Goal: Task Accomplishment & Management: Manage account settings

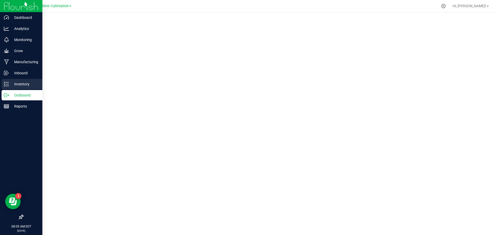
click at [25, 82] on p "Inventory" at bounding box center [24, 84] width 31 height 6
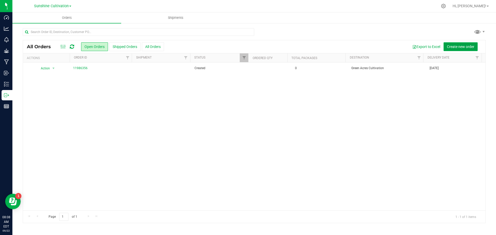
click at [458, 46] on span "Create new order" at bounding box center [459, 47] width 27 height 4
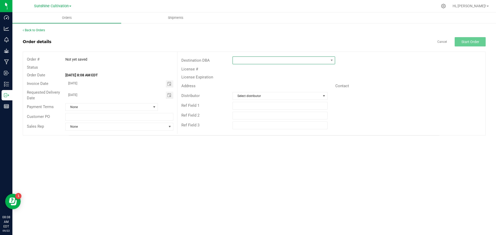
click at [311, 58] on span at bounding box center [280, 60] width 95 height 7
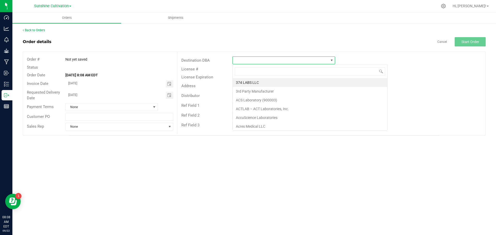
scroll to position [8, 102]
type input "meth"
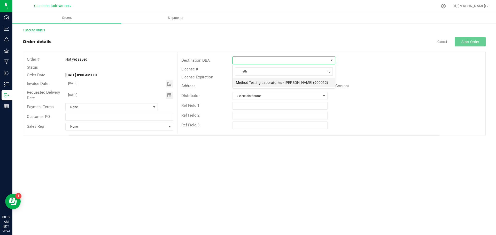
click at [283, 82] on li "Method Testing Laboratories - [PERSON_NAME] (900012)" at bounding box center [284, 82] width 102 height 9
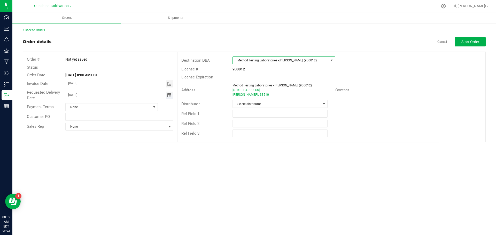
click at [170, 95] on span "Toggle calendar" at bounding box center [169, 95] width 4 height 4
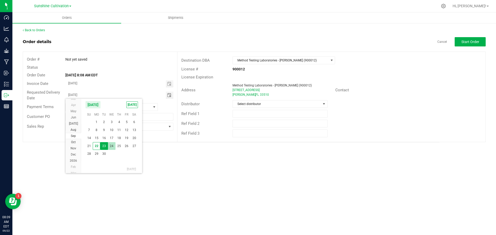
click at [111, 144] on span "24" at bounding box center [111, 146] width 7 height 8
type input "09/24/2025"
click at [242, 137] on div "Ref Field 3" at bounding box center [331, 134] width 308 height 10
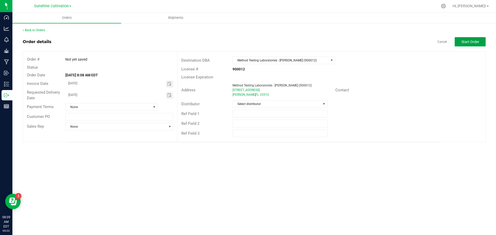
click at [463, 40] on span "Start Order" at bounding box center [470, 42] width 18 height 4
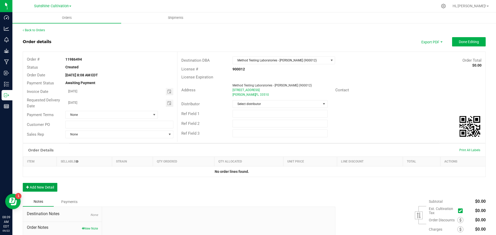
click at [43, 187] on button "Add New Detail" at bounding box center [40, 187] width 35 height 9
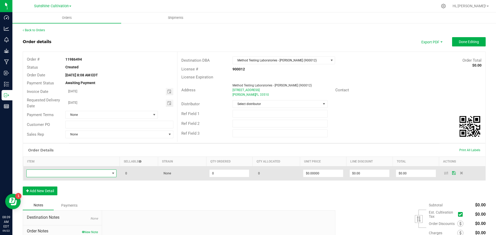
click at [78, 171] on span "NO DATA FOUND" at bounding box center [68, 173] width 83 height 7
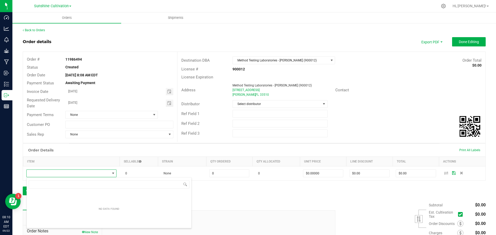
type input "WGT - FLOWER - UNTRIMMED - GTO - HYB"
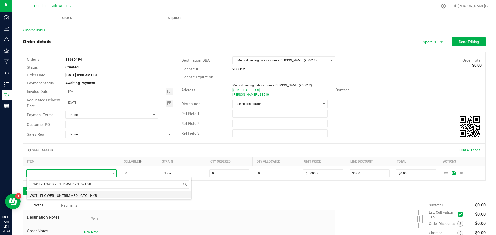
click at [72, 194] on li "WGT - FLOWER - UNTRIMMED - GTO - HYB" at bounding box center [109, 194] width 165 height 7
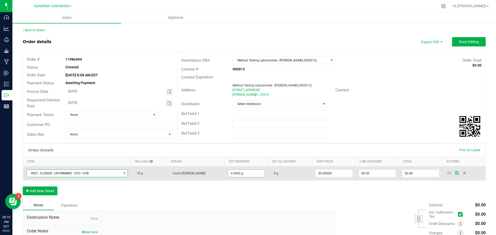
type input "0"
click at [237, 174] on input "0" at bounding box center [246, 173] width 36 height 7
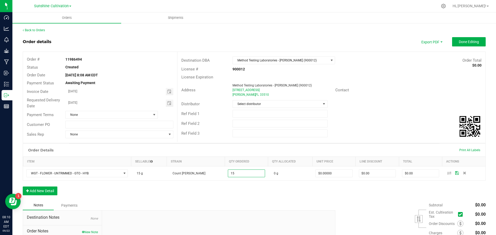
type input "15.0000 g"
click at [249, 201] on div "Notes Payments" at bounding box center [177, 206] width 308 height 10
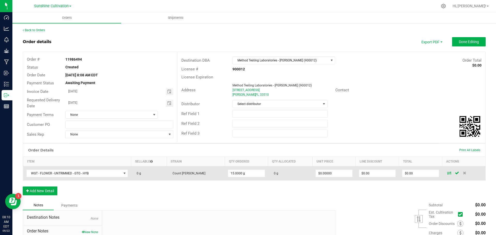
click at [444, 175] on td at bounding box center [463, 173] width 43 height 14
click at [447, 173] on icon at bounding box center [449, 172] width 4 height 3
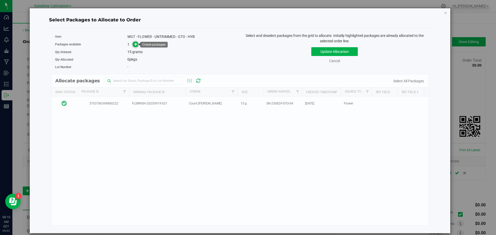
click at [137, 45] on icon at bounding box center [136, 44] width 4 height 4
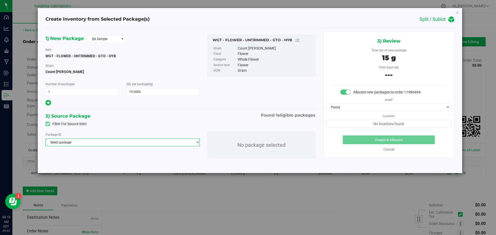
click at [93, 140] on span "Select package" at bounding box center [119, 142] width 147 height 7
click at [119, 40] on span at bounding box center [122, 38] width 6 height 7
click at [110, 61] on li "R&D Sample" at bounding box center [106, 62] width 38 height 7
click at [152, 142] on span "Select package" at bounding box center [119, 142] width 147 height 7
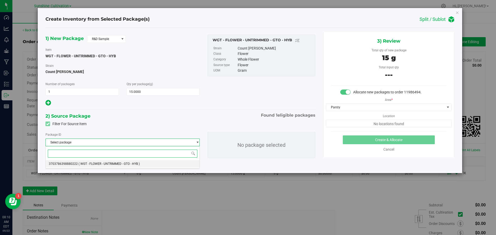
click at [115, 165] on span "( WGT - FLOWER - UNTRIMMED - GTO - HYB )" at bounding box center [108, 164] width 61 height 4
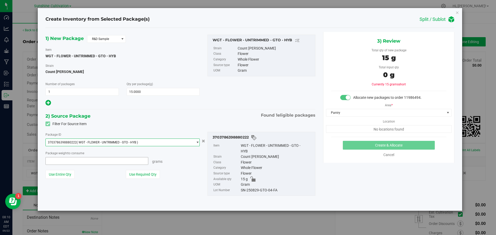
click at [134, 161] on span at bounding box center [96, 161] width 103 height 8
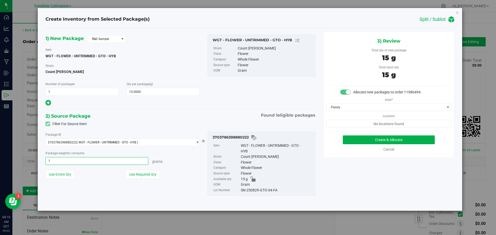
type input "15"
type input "15.0000 g"
click at [396, 138] on button "Create & Allocate" at bounding box center [388, 139] width 92 height 9
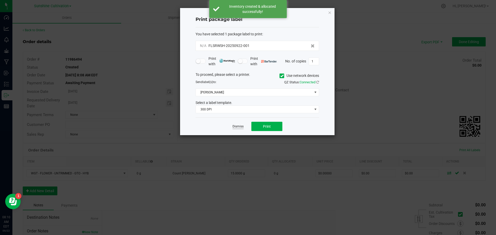
click at [238, 128] on link "Dismiss" at bounding box center [237, 126] width 11 height 4
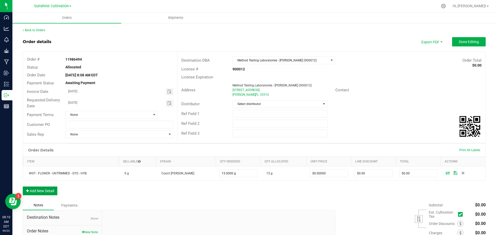
click at [44, 191] on button "Add New Detail" at bounding box center [40, 191] width 35 height 9
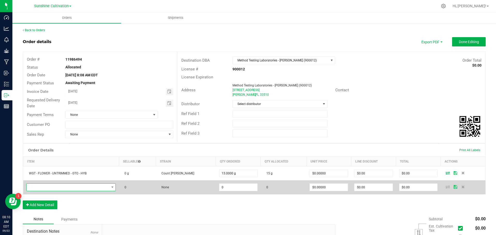
click at [58, 187] on span "NO DATA FOUND" at bounding box center [68, 187] width 83 height 7
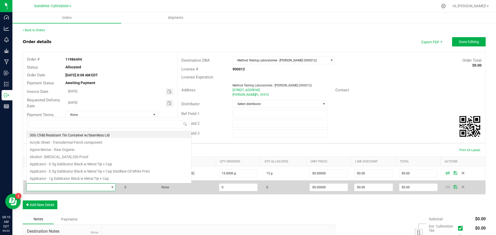
scroll to position [8, 91]
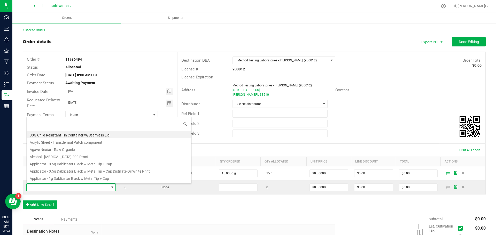
click at [56, 125] on input at bounding box center [109, 124] width 161 height 8
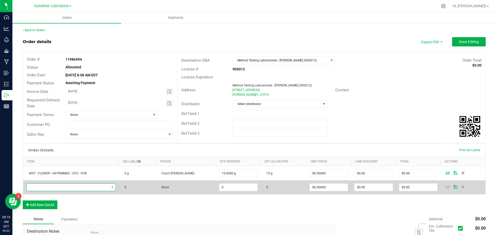
click at [102, 187] on span "NO DATA FOUND" at bounding box center [68, 187] width 83 height 7
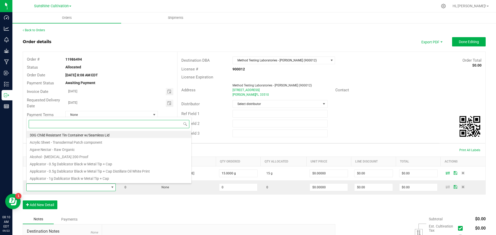
paste input "WGT - TRIM - GTO - HYB"
type input "WGT - TRIM - GTO - HYB"
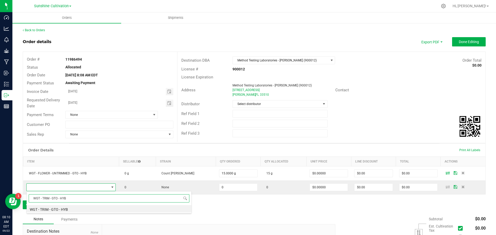
click at [62, 199] on input "WGT - TRIM - GTO - HYB" at bounding box center [109, 198] width 161 height 8
click at [66, 209] on li "WGT - TRIM - GTO - HYB" at bounding box center [109, 208] width 165 height 7
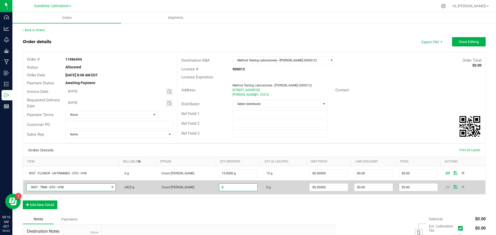
click at [222, 187] on input "0" at bounding box center [238, 187] width 38 height 7
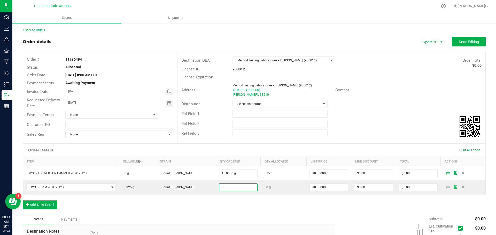
type input "5.0000 g"
click at [205, 210] on div "Order Details Print All Labels Item Sellable Strain Qty Ordered Qty Allocated U…" at bounding box center [254, 178] width 462 height 71
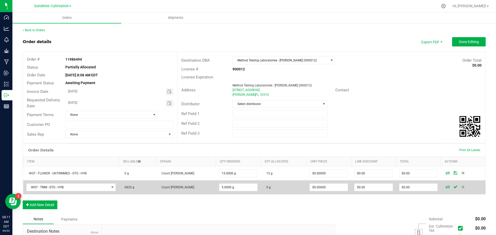
click at [445, 188] on icon at bounding box center [447, 186] width 4 height 3
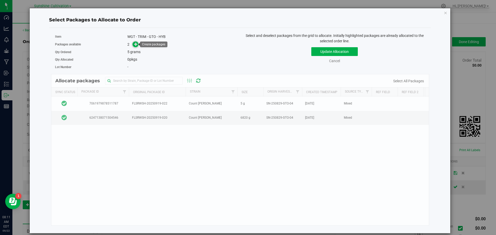
click at [134, 43] on icon at bounding box center [136, 44] width 4 height 4
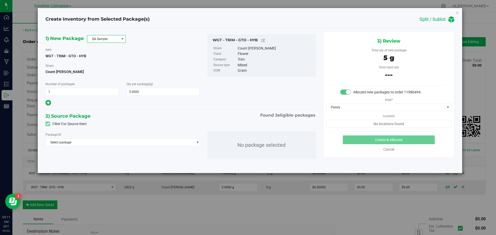
click at [111, 39] on span "QA Sample" at bounding box center [103, 38] width 32 height 7
click at [108, 60] on li "R&D Sample" at bounding box center [106, 62] width 38 height 7
click at [117, 141] on span "Select package" at bounding box center [119, 142] width 147 height 7
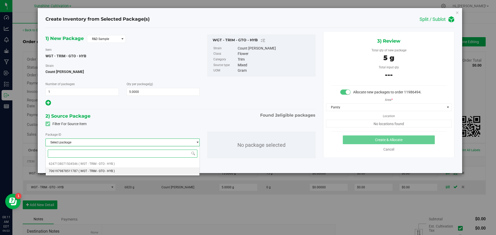
click at [108, 169] on span "( WGT - TRIM - GTO - HYB )" at bounding box center [96, 171] width 36 height 4
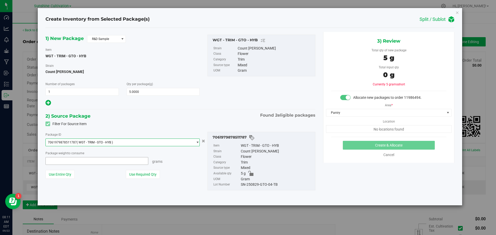
click at [110, 159] on span at bounding box center [96, 161] width 103 height 8
type input "4"
type input "5"
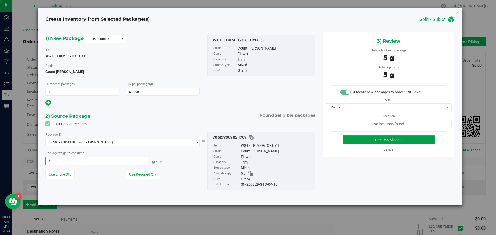
type input "5.0000 g"
click at [397, 140] on button "Create & Allocate" at bounding box center [388, 139] width 92 height 9
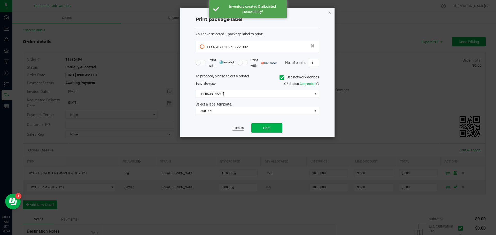
click at [234, 128] on link "Dismiss" at bounding box center [237, 128] width 11 height 4
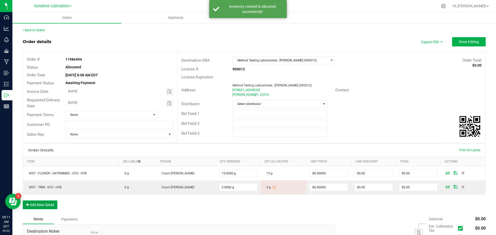
click at [48, 206] on button "Add New Detail" at bounding box center [40, 205] width 35 height 9
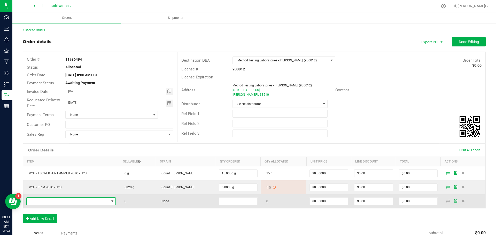
click at [81, 200] on span "NO DATA FOUND" at bounding box center [68, 201] width 83 height 7
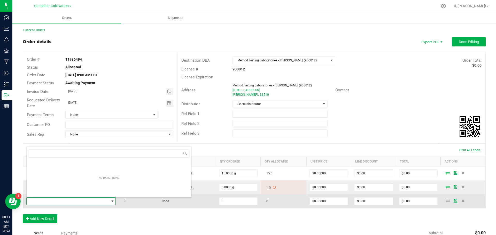
scroll to position [8, 91]
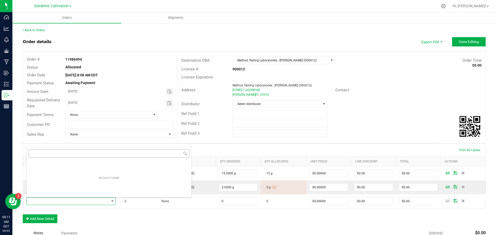
drag, startPoint x: 81, startPoint y: 200, endPoint x: 51, endPoint y: 153, distance: 55.1
type input "WGT - TRIM - AML - IND"
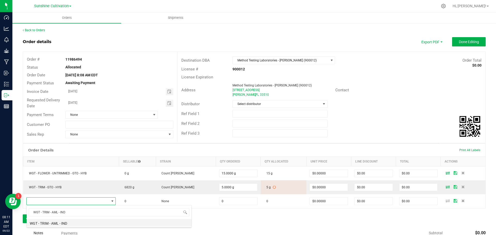
click at [66, 224] on li "WGT - TRIM - AML - IND" at bounding box center [109, 222] width 165 height 7
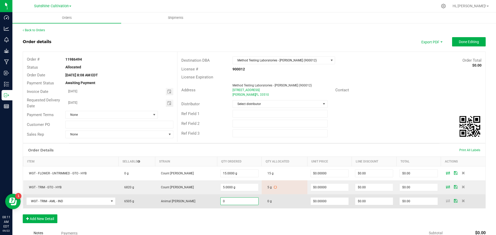
click at [220, 201] on input "0" at bounding box center [239, 201] width 38 height 7
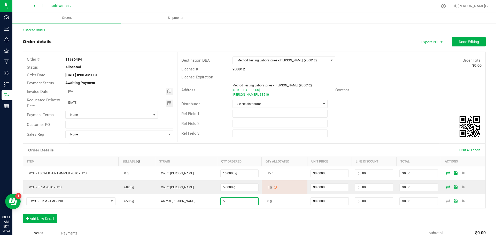
type input "5.0000 g"
click at [228, 216] on div "Order Details Print All Labels Item Sellable Strain Qty Ordered Qty Allocated U…" at bounding box center [254, 185] width 462 height 85
click at [445, 202] on icon at bounding box center [447, 200] width 4 height 3
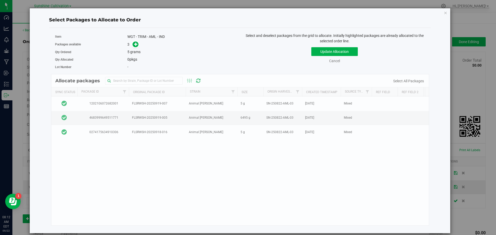
click at [333, 170] on div "Allocate packages Sync Status Package Id Original Package ID Strain Size Origin…" at bounding box center [240, 150] width 378 height 152
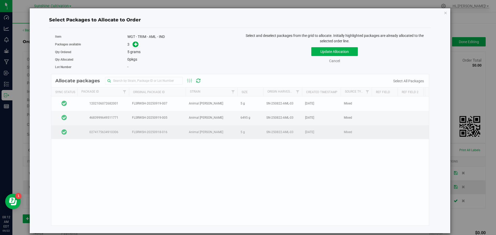
click at [64, 133] on icon at bounding box center [63, 132] width 5 height 6
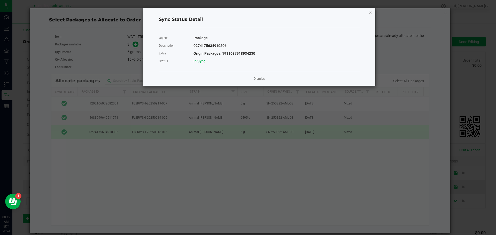
click at [253, 135] on ngb-modal-window "Sync Status Detail Object Package Description 0274175634910306 Extra Origin Pac…" at bounding box center [249, 117] width 499 height 235
click at [258, 79] on link "Dismiss" at bounding box center [258, 79] width 11 height 4
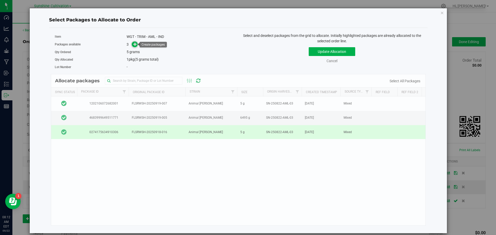
click at [136, 45] on icon at bounding box center [135, 44] width 4 height 4
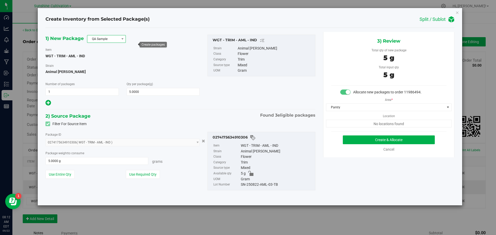
click at [108, 39] on span "QA Sample" at bounding box center [103, 38] width 32 height 7
click at [99, 63] on li "R&D Sample" at bounding box center [106, 62] width 38 height 7
click at [397, 138] on button "Create & Allocate" at bounding box center [388, 139] width 92 height 9
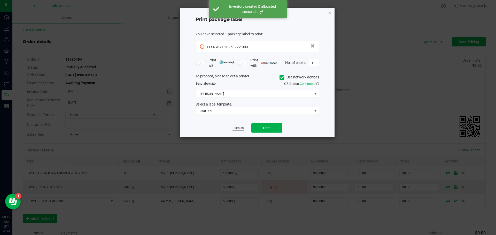
click at [241, 128] on link "Dismiss" at bounding box center [237, 128] width 11 height 4
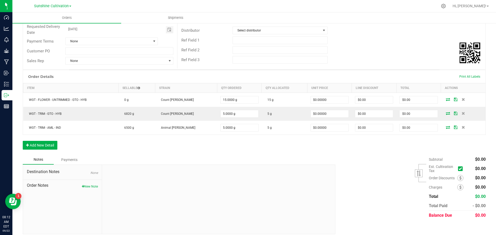
scroll to position [78, 0]
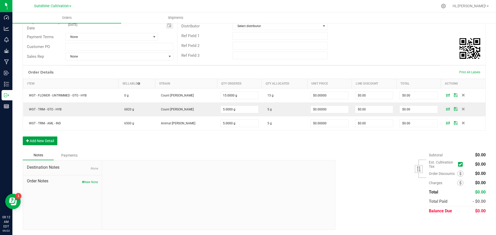
click at [54, 142] on button "Add New Detail" at bounding box center [40, 141] width 35 height 9
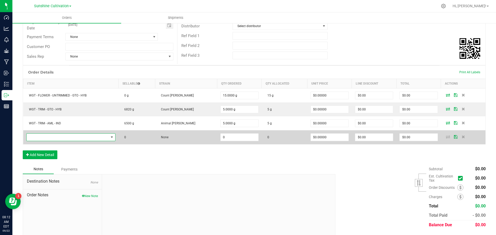
click at [77, 136] on span "NO DATA FOUND" at bounding box center [68, 137] width 82 height 7
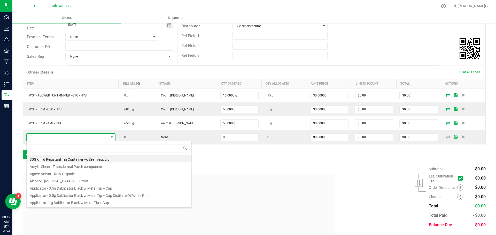
scroll to position [8, 91]
click at [72, 146] on input at bounding box center [109, 148] width 161 height 8
type input "WGT - FLOWER - UNTRIMMED - AML - IND"
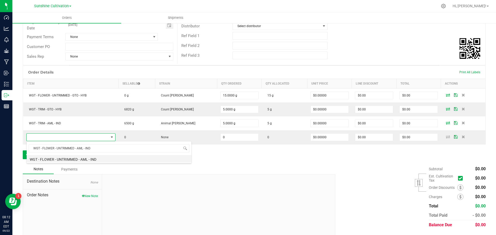
click at [134, 160] on li "WGT - FLOWER - UNTRIMMED - AML - IND" at bounding box center [109, 158] width 165 height 7
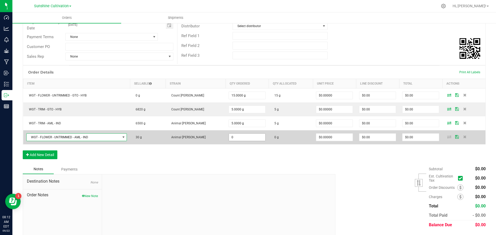
click at [229, 138] on input "0" at bounding box center [247, 137] width 36 height 7
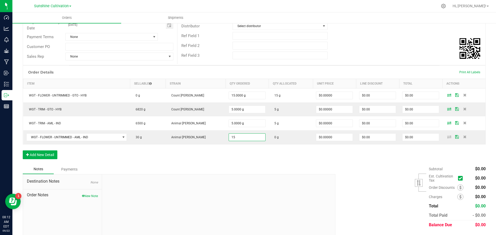
type input "15.0000 g"
click at [250, 165] on div "Notes Payments" at bounding box center [177, 169] width 308 height 10
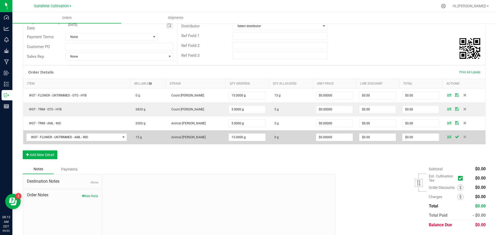
click at [447, 138] on icon at bounding box center [449, 136] width 4 height 3
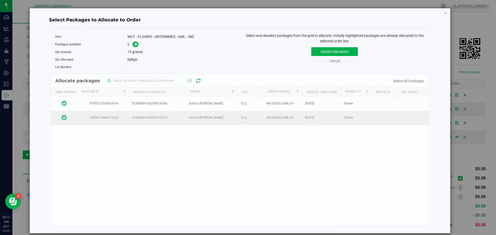
click at [65, 117] on icon at bounding box center [63, 117] width 5 height 6
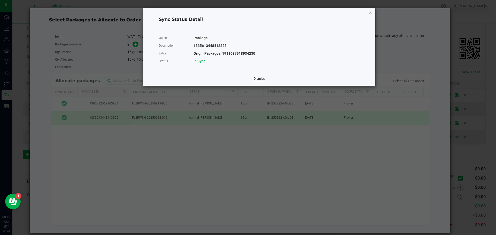
click at [261, 79] on link "Dismiss" at bounding box center [258, 79] width 11 height 4
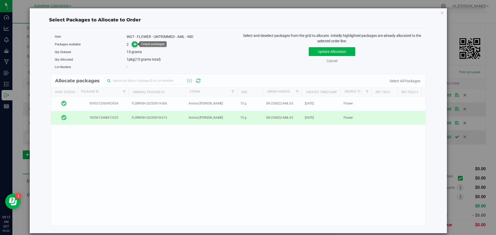
click at [134, 46] on icon at bounding box center [135, 44] width 4 height 4
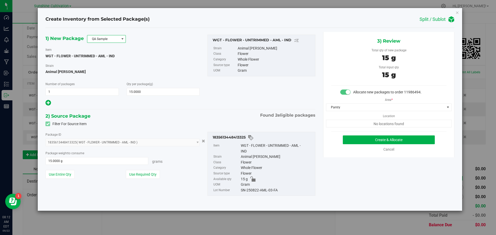
click at [111, 39] on span "QA Sample" at bounding box center [103, 38] width 32 height 7
click at [105, 63] on li "R&D Sample" at bounding box center [106, 62] width 38 height 7
click at [92, 141] on span "1835613448413325 ( WGT - FLOWER - UNTRIMMED - AML - IND ) 1835613448413325 9395…" at bounding box center [122, 143] width 154 height 8
click at [368, 141] on button "Create & Allocate" at bounding box center [388, 139] width 92 height 9
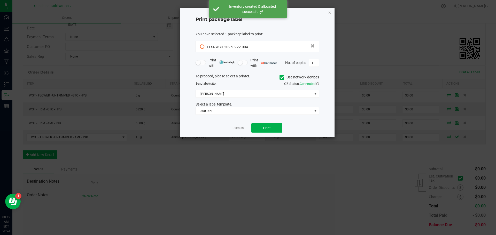
click at [237, 126] on app-cancel-button "Dismiss" at bounding box center [237, 127] width 11 height 5
click at [237, 127] on link "Dismiss" at bounding box center [237, 128] width 11 height 4
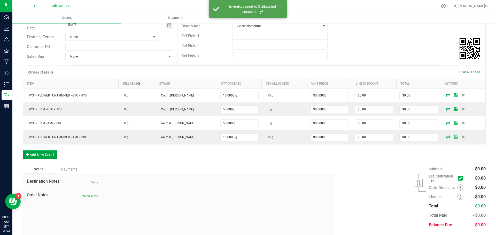
click at [45, 157] on button "Add New Detail" at bounding box center [40, 154] width 35 height 9
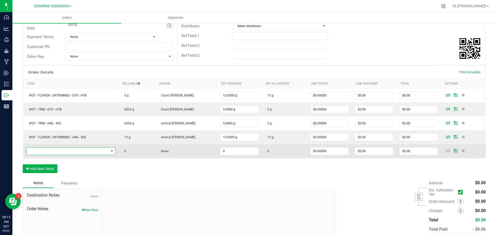
click at [57, 151] on span "NO DATA FOUND" at bounding box center [68, 151] width 82 height 7
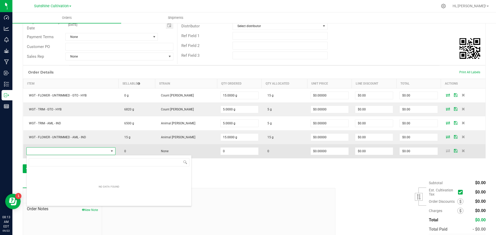
scroll to position [8, 92]
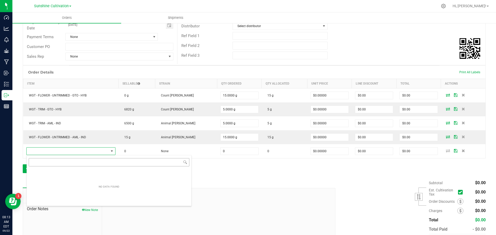
type input "WGT - FLOWER - UNTRIMMED - MPA - SAT"
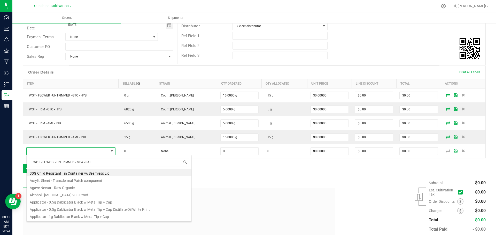
scroll to position [8, 91]
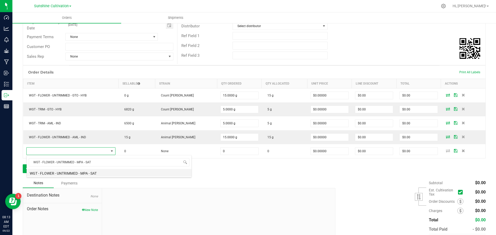
click at [77, 173] on li "WGT - FLOWER - UNTRIMMED - MPA - SAT" at bounding box center [109, 172] width 165 height 7
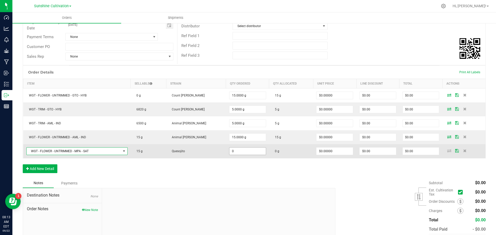
click at [229, 150] on input "0" at bounding box center [247, 151] width 36 height 7
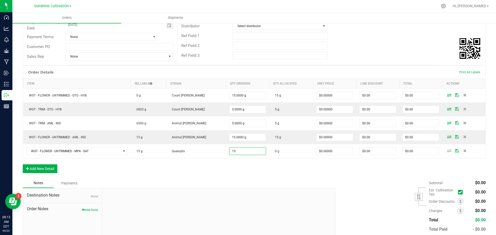
type input "15.0000 g"
click at [246, 174] on div "Order Details Print All Labels Item Sellable Strain Qty Ordered Qty Allocated U…" at bounding box center [254, 122] width 462 height 113
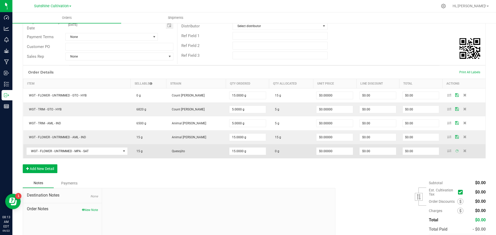
click at [447, 151] on icon at bounding box center [449, 150] width 4 height 3
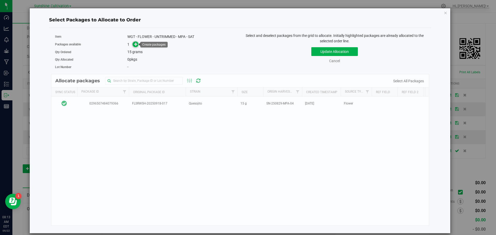
click at [135, 44] on icon at bounding box center [136, 44] width 4 height 4
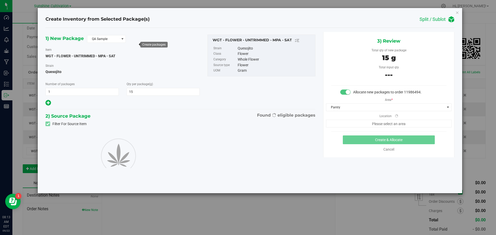
type input "15.0000"
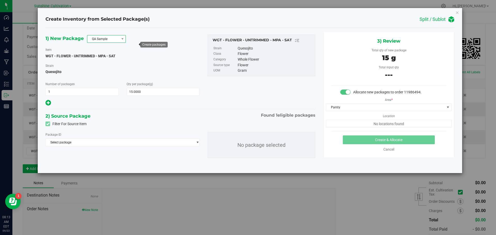
click at [116, 36] on span "QA Sample" at bounding box center [103, 38] width 32 height 7
click at [105, 61] on li "R&D Sample" at bounding box center [106, 62] width 38 height 7
click at [110, 143] on span "Select package" at bounding box center [119, 142] width 147 height 7
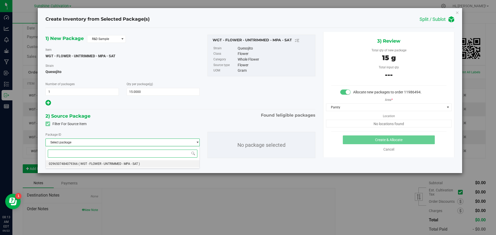
click at [88, 164] on span "( WGT - FLOWER - UNTRIMMED - MPA - SAT )" at bounding box center [108, 164] width 61 height 4
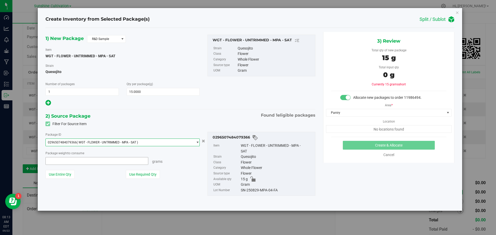
click at [104, 158] on span at bounding box center [96, 161] width 103 height 8
type input "15"
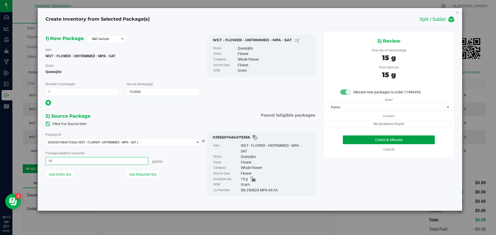
type input "15.0000 g"
click at [394, 141] on button "Create & Allocate" at bounding box center [388, 139] width 92 height 9
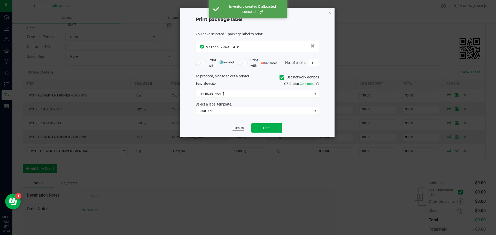
click at [239, 126] on link "Dismiss" at bounding box center [237, 128] width 11 height 4
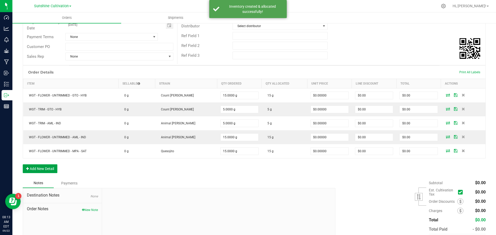
click at [44, 167] on button "Add New Detail" at bounding box center [40, 168] width 35 height 9
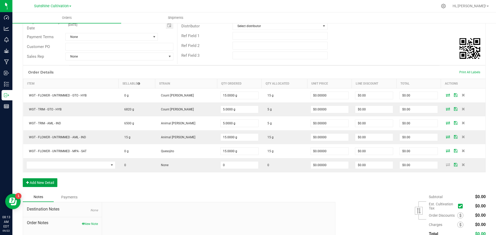
click at [23, 178] on button "Add New Detail" at bounding box center [40, 182] width 35 height 9
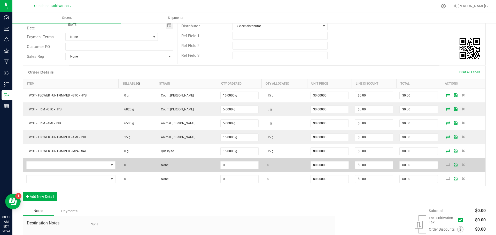
click at [106, 170] on td at bounding box center [70, 165] width 95 height 14
click at [94, 165] on span "NO DATA FOUND" at bounding box center [68, 165] width 82 height 7
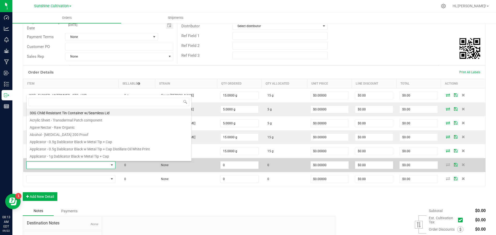
scroll to position [8, 91]
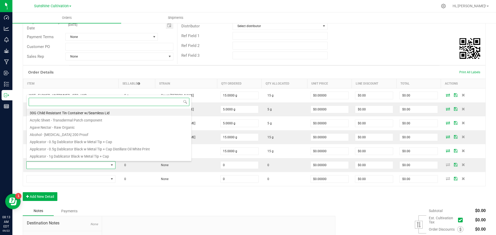
drag, startPoint x: 94, startPoint y: 165, endPoint x: 49, endPoint y: 102, distance: 77.2
click at [49, 103] on input at bounding box center [109, 102] width 161 height 8
paste input "WGT - TRIM - MPA - SAT"
type input "WGT - TRIM - MPA - SAT"
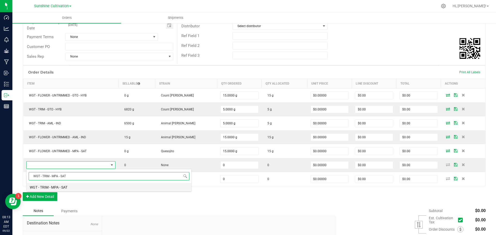
click at [79, 188] on li "WGT - TRIM - MPA - SAT" at bounding box center [109, 186] width 165 height 7
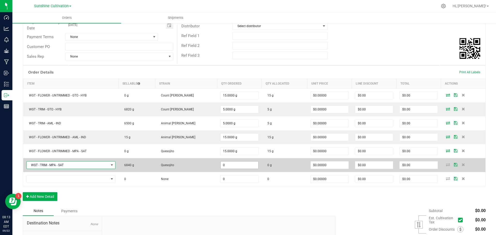
click at [225, 165] on input "0" at bounding box center [239, 165] width 38 height 7
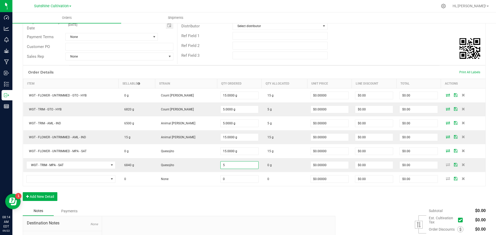
type input "5.0000 g"
click at [431, 196] on div "Order Details Print All Labels Item Sellable Strain Qty Ordered Qty Allocated U…" at bounding box center [254, 136] width 462 height 141
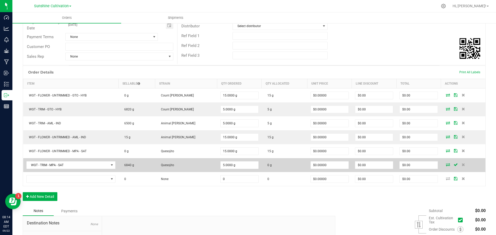
click at [445, 164] on icon at bounding box center [447, 164] width 4 height 3
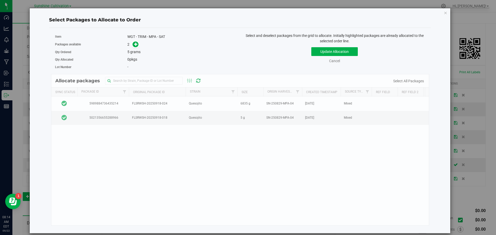
click at [117, 122] on div "Allocate packages Sync Status Package Id Original Package ID Strain Size Origin…" at bounding box center [240, 150] width 378 height 152
click at [116, 119] on div "Allocate packages Sync Status Package Id Original Package ID Strain Size Origin…" at bounding box center [240, 150] width 378 height 152
click at [63, 116] on icon at bounding box center [63, 117] width 5 height 6
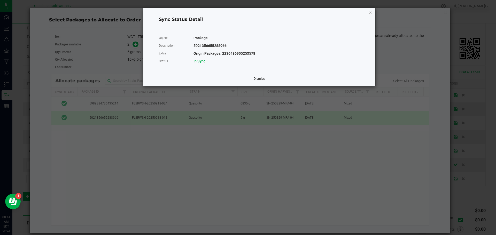
click at [261, 79] on link "Dismiss" at bounding box center [258, 79] width 11 height 4
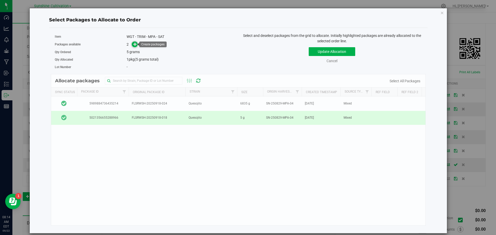
click at [133, 45] on icon at bounding box center [135, 44] width 4 height 4
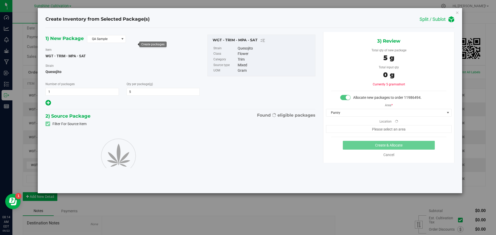
type input "5.0000"
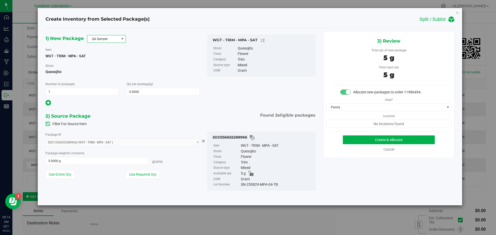
click at [109, 42] on span "QA Sample" at bounding box center [103, 38] width 32 height 7
click at [103, 65] on li "R&D Sample" at bounding box center [106, 62] width 38 height 7
click at [369, 137] on button "Create & Allocate" at bounding box center [388, 139] width 92 height 9
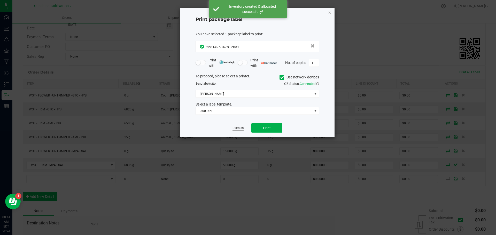
click at [237, 126] on link "Dismiss" at bounding box center [237, 128] width 11 height 4
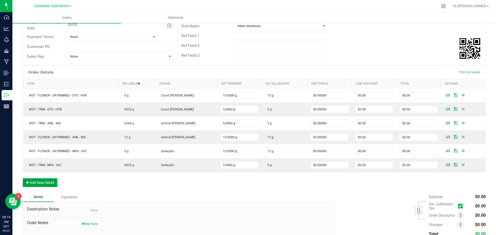
click at [51, 181] on button "Add New Detail" at bounding box center [40, 182] width 35 height 9
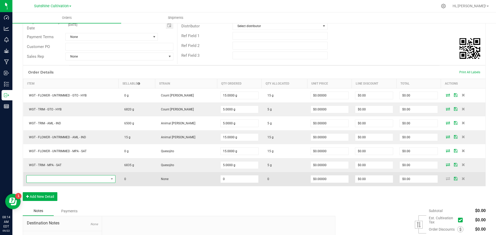
click at [54, 178] on span "NO DATA FOUND" at bounding box center [68, 178] width 82 height 7
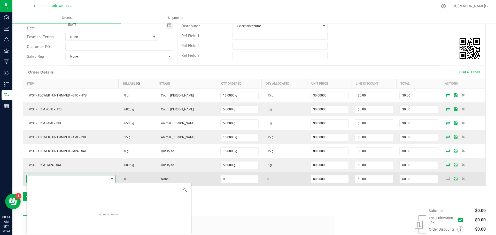
scroll to position [8, 92]
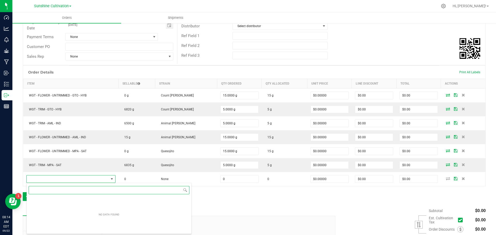
drag, startPoint x: 54, startPoint y: 178, endPoint x: 54, endPoint y: 188, distance: 10.3
click at [54, 188] on input "NO DATA FOUND" at bounding box center [109, 190] width 161 height 8
paste input "WGT - TRIM - T17 - HYB"
type input "WGT - TRIM - T17 - HYB"
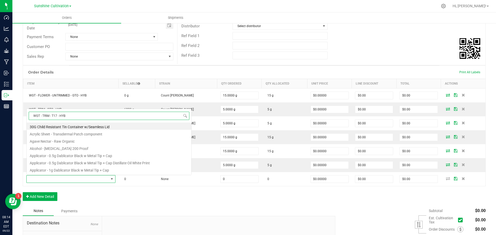
scroll to position [8, 91]
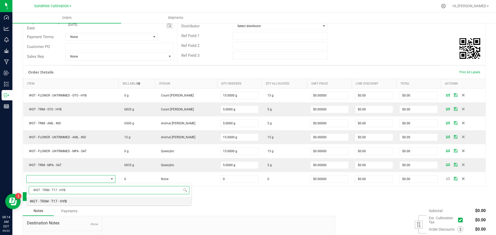
click at [71, 201] on li "WGT - TRIM - T17 - HYB" at bounding box center [109, 200] width 165 height 7
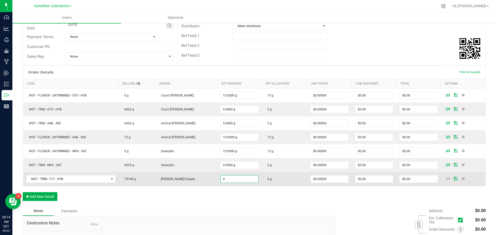
click at [220, 178] on input "0" at bounding box center [239, 178] width 38 height 7
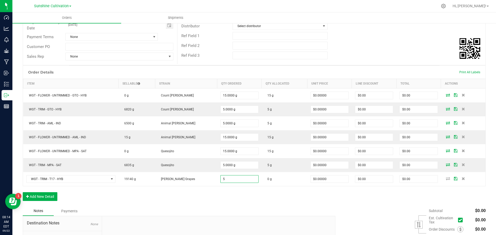
type input "5.0000 g"
drag, startPoint x: 309, startPoint y: 214, endPoint x: 317, endPoint y: 208, distance: 10.1
click at [309, 215] on div "Notes Payments" at bounding box center [177, 211] width 308 height 10
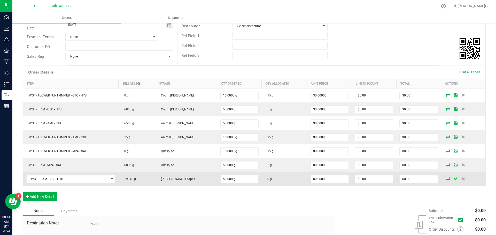
click at [442, 176] on td at bounding box center [463, 179] width 44 height 14
click at [445, 178] on icon at bounding box center [447, 178] width 4 height 3
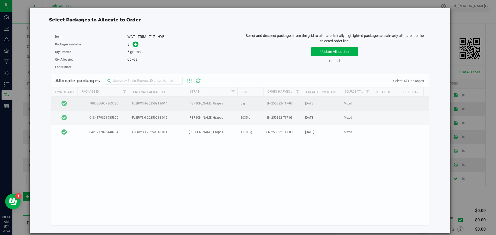
click at [65, 104] on icon at bounding box center [63, 103] width 5 height 6
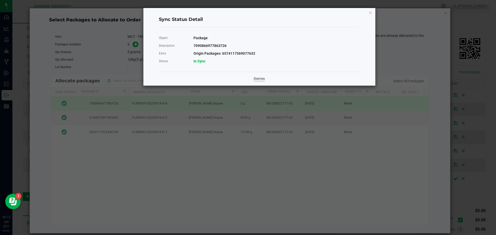
click at [261, 80] on link "Dismiss" at bounding box center [258, 79] width 11 height 4
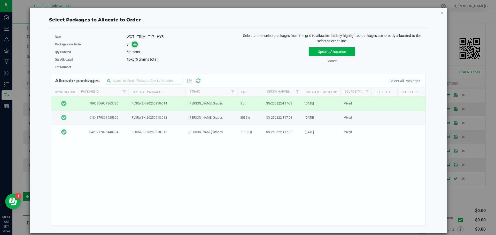
click at [136, 45] on icon at bounding box center [135, 44] width 4 height 4
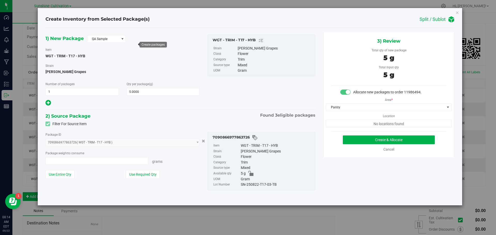
type input "5.0000 g"
click at [116, 37] on span "QA Sample" at bounding box center [103, 38] width 32 height 7
click at [110, 63] on li "R&D Sample" at bounding box center [106, 62] width 38 height 7
click at [367, 140] on button "Create & Allocate" at bounding box center [388, 139] width 92 height 9
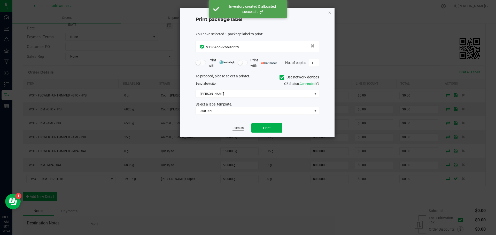
click at [236, 128] on link "Dismiss" at bounding box center [237, 128] width 11 height 4
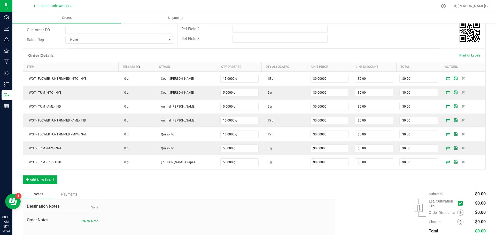
scroll to position [104, 0]
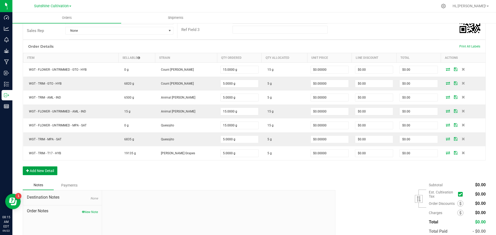
click at [52, 169] on button "Add New Detail" at bounding box center [40, 170] width 35 height 9
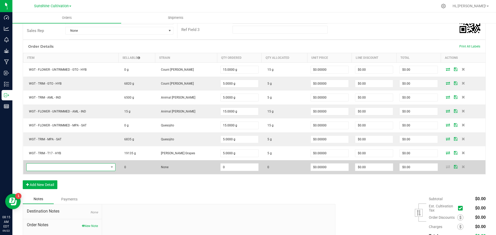
click at [51, 166] on span "NO DATA FOUND" at bounding box center [68, 167] width 82 height 7
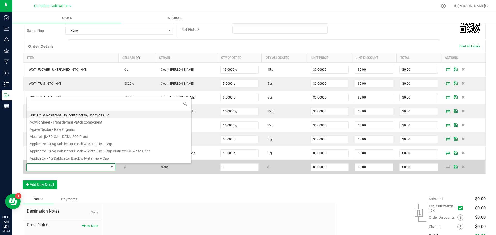
scroll to position [8, 91]
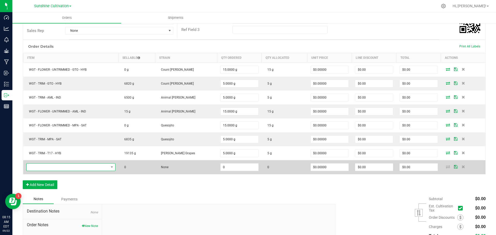
click at [103, 166] on span "NO DATA FOUND" at bounding box center [68, 167] width 82 height 7
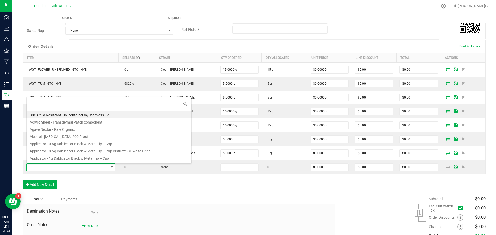
type input "WGT - FLOWER - UNTRIMMED - T17 - HYB"
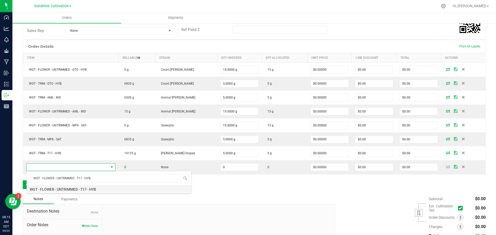
click at [97, 189] on li "WGT - FLOWER - UNTRIMMED - T17 - HYB" at bounding box center [109, 188] width 165 height 7
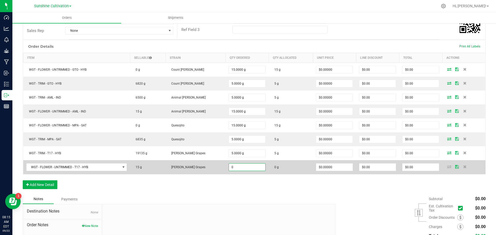
click at [236, 166] on input "0" at bounding box center [247, 167] width 36 height 7
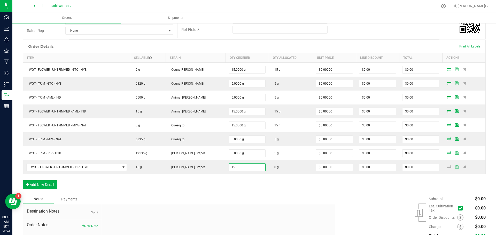
type input "15.0000 g"
drag, startPoint x: 254, startPoint y: 203, endPoint x: 300, endPoint y: 187, distance: 48.6
click at [254, 203] on div "Notes Payments" at bounding box center [177, 199] width 308 height 10
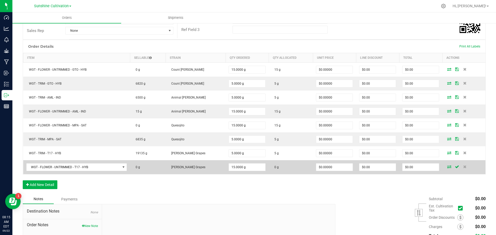
click at [447, 168] on icon at bounding box center [449, 166] width 4 height 3
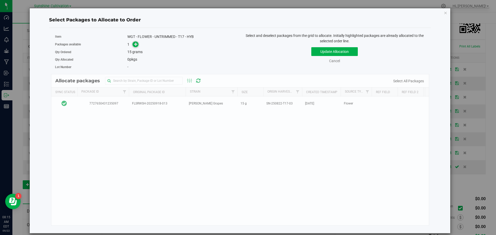
click at [136, 45] on icon at bounding box center [136, 44] width 4 height 4
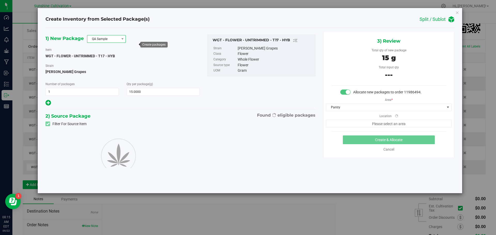
click at [116, 38] on span "QA Sample" at bounding box center [103, 38] width 32 height 7
click at [105, 62] on li "R&D Sample" at bounding box center [106, 62] width 38 height 7
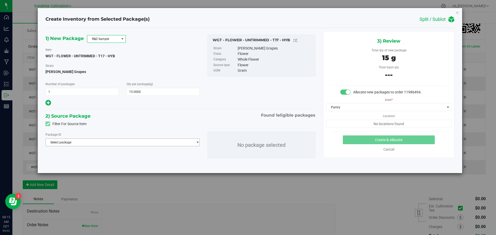
click at [117, 141] on span "Select package" at bounding box center [119, 142] width 147 height 7
click at [110, 164] on span "( WGT - FLOWER - UNTRIMMED - T17 - HYB )" at bounding box center [108, 164] width 61 height 4
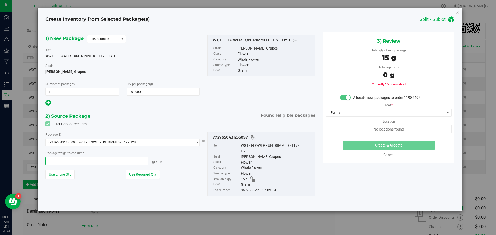
click at [78, 159] on span at bounding box center [96, 161] width 103 height 8
type input "15"
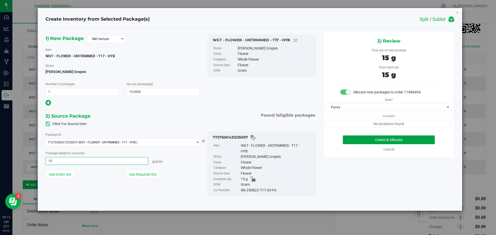
type input "15.0000 g"
click at [406, 137] on button "Create & Allocate" at bounding box center [388, 139] width 92 height 9
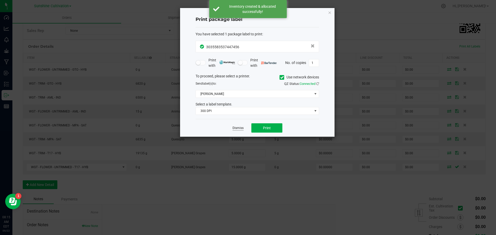
click at [242, 127] on link "Dismiss" at bounding box center [237, 128] width 11 height 4
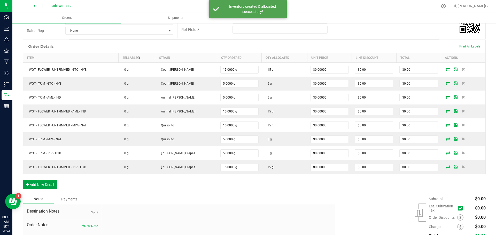
click at [47, 186] on button "Add New Detail" at bounding box center [40, 184] width 35 height 9
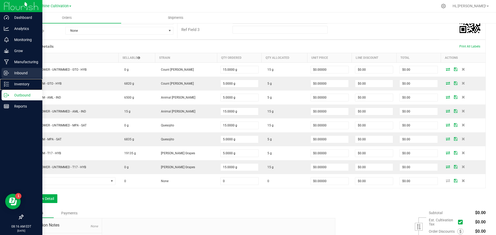
drag, startPoint x: 6, startPoint y: 81, endPoint x: 12, endPoint y: 76, distance: 7.1
click at [6, 81] on div "Inventory" at bounding box center [22, 84] width 41 height 10
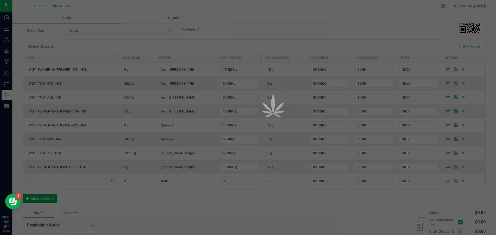
drag, startPoint x: 8, startPoint y: 48, endPoint x: 9, endPoint y: 57, distance: 9.3
click at [9, 55] on div at bounding box center [248, 117] width 496 height 235
click at [6, 51] on div at bounding box center [248, 117] width 496 height 235
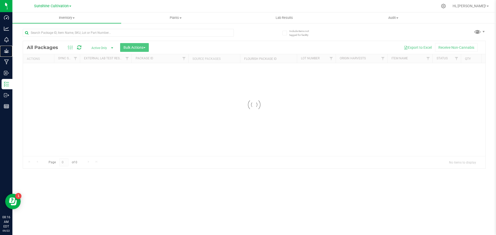
click at [6, 51] on icon at bounding box center [6, 50] width 5 height 5
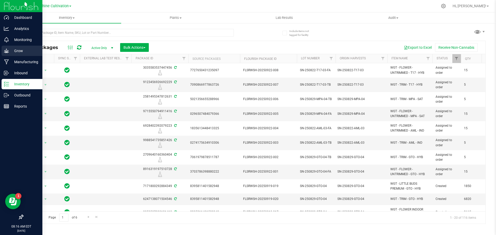
click at [5, 50] on icon at bounding box center [6, 50] width 5 height 5
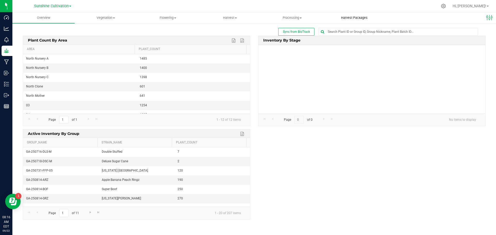
click at [346, 19] on span "Harvest Packages" at bounding box center [354, 17] width 41 height 5
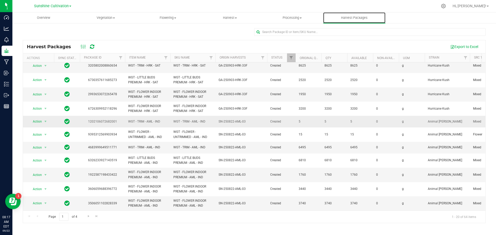
scroll to position [131, 0]
click at [86, 217] on span "Go to the next page" at bounding box center [88, 216] width 4 height 4
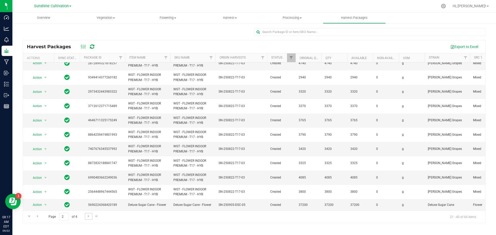
scroll to position [128, 0]
click at [89, 217] on span "Go to the next page" at bounding box center [88, 216] width 4 height 4
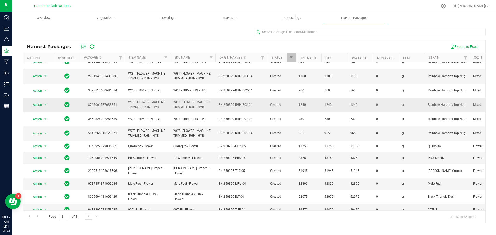
scroll to position [120, 0]
click at [85, 216] on link "Go to the next page" at bounding box center [88, 216] width 7 height 7
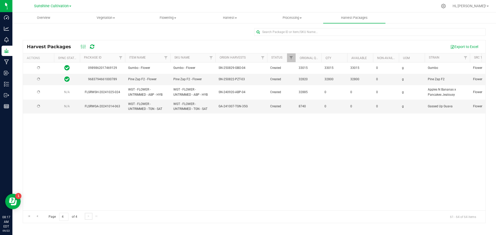
scroll to position [0, 0]
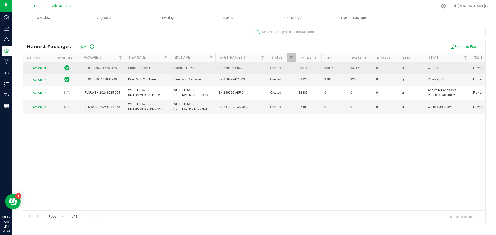
click at [42, 68] on span "Action" at bounding box center [35, 68] width 14 height 7
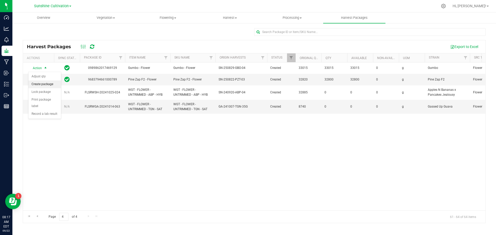
click at [37, 83] on li "Create package" at bounding box center [44, 85] width 33 height 8
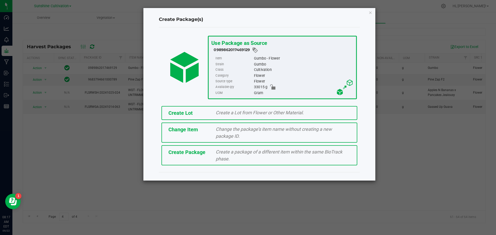
click at [224, 157] on span "Create a package of a different item within the same BioTrack phase." at bounding box center [278, 155] width 126 height 12
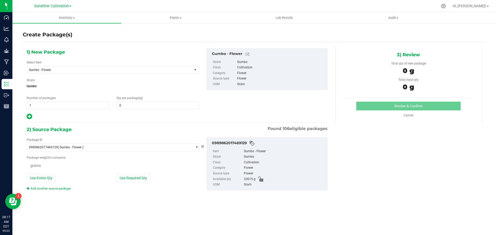
type input "0.0000"
click at [91, 68] on span "Gumbo - Flower" at bounding box center [106, 70] width 155 height 4
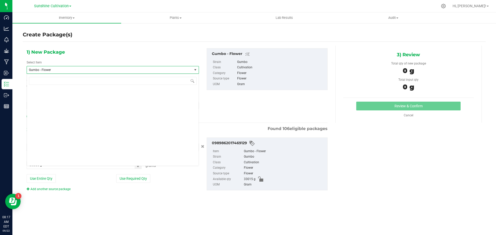
scroll to position [39411, 0]
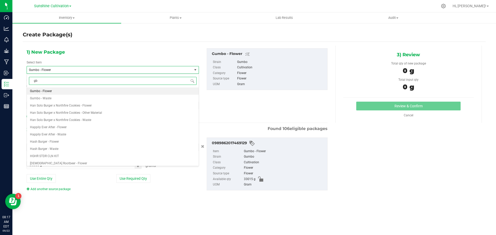
type input "gbo"
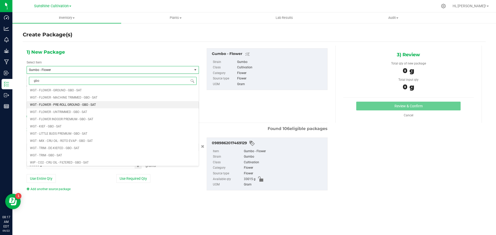
scroll to position [465, 0]
click at [83, 110] on span "WGT - FLOWER - UNTRIMMED - GBO - SAT" at bounding box center [58, 111] width 57 height 4
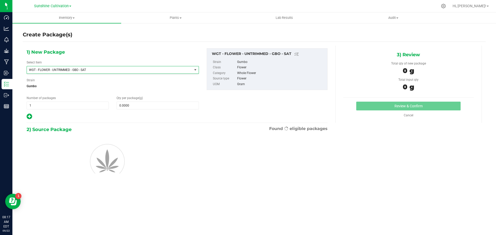
type input "0.0000"
click at [133, 106] on span at bounding box center [157, 106] width 82 height 8
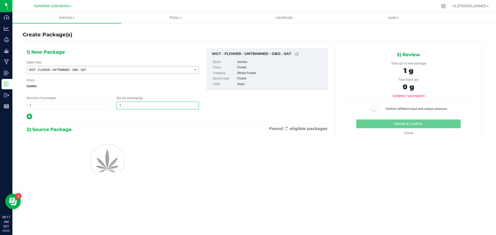
type input "15"
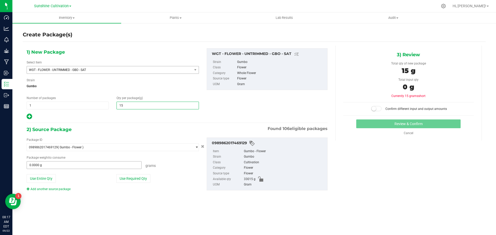
type input "15.0000"
click at [106, 163] on span at bounding box center [84, 165] width 115 height 8
type input "15"
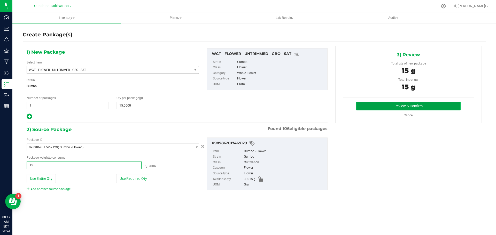
type input "15.0000 g"
click at [413, 103] on button "Review & Confirm" at bounding box center [408, 106] width 104 height 9
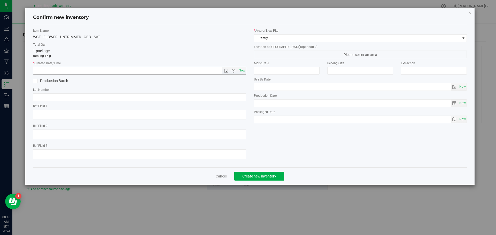
click at [239, 69] on span "Now" at bounding box center [241, 70] width 9 height 7
type input "9/22/2025 8:18 AM"
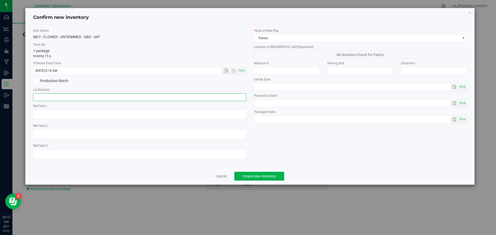
paste input "SN-250829-GBO-04"
type input "SN-250829-GBO-04-FA"
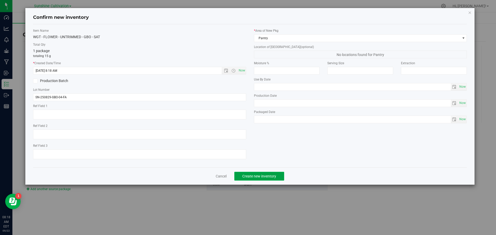
click at [278, 178] on button "Create new inventory" at bounding box center [259, 176] width 50 height 9
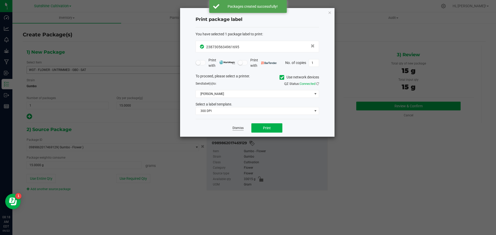
click at [234, 127] on link "Dismiss" at bounding box center [237, 128] width 11 height 4
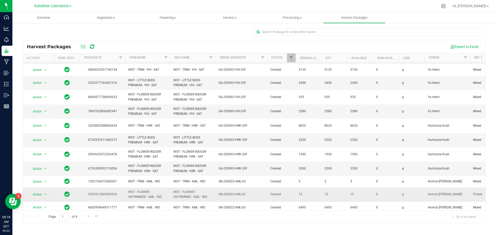
scroll to position [131, 0]
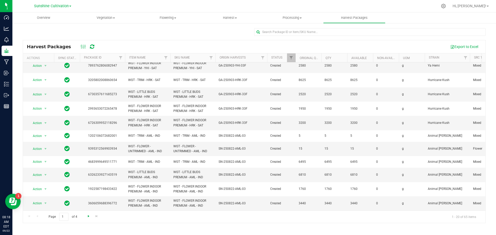
drag, startPoint x: 88, startPoint y: 212, endPoint x: 87, endPoint y: 215, distance: 3.2
click at [87, 215] on span "Go to the next page" at bounding box center [88, 216] width 4 height 4
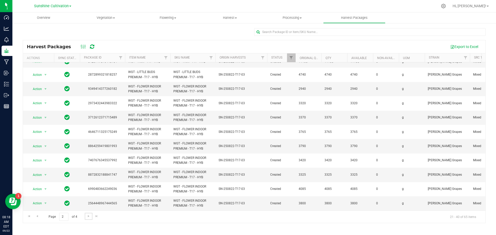
scroll to position [0, 0]
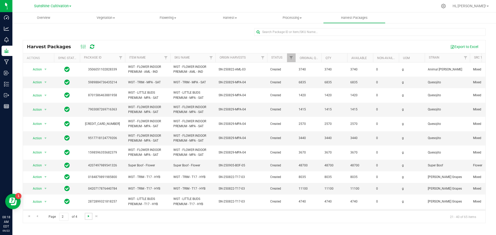
click at [88, 215] on span "Go to the next page" at bounding box center [88, 216] width 4 height 4
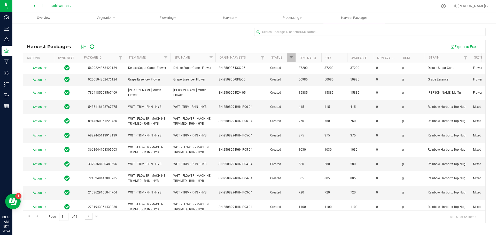
scroll to position [120, 0]
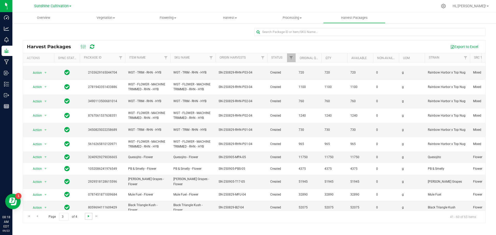
click at [90, 217] on span "Go to the next page" at bounding box center [88, 216] width 4 height 4
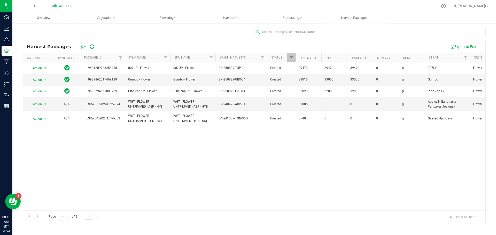
scroll to position [0, 0]
click at [39, 81] on span "Action" at bounding box center [35, 79] width 14 height 7
click at [47, 95] on li "Create package" at bounding box center [44, 96] width 33 height 8
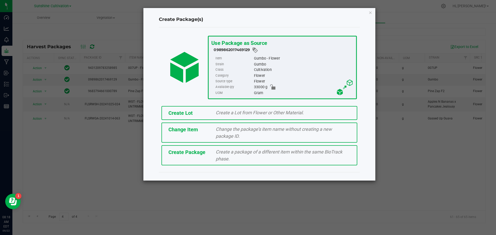
click at [211, 161] on div "Create Package Create a package of a different item within the same BioTrack ph…" at bounding box center [259, 155] width 196 height 20
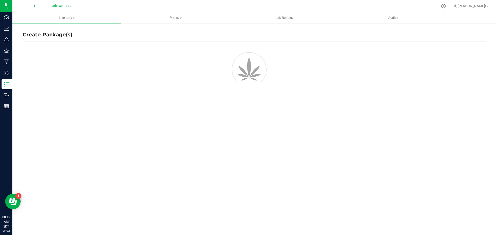
click at [70, 67] on div at bounding box center [254, 69] width 462 height 46
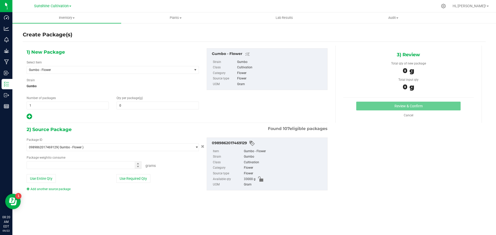
type input "0.0000"
type input "0.0000 g"
click at [77, 68] on span "Gumbo - Flower" at bounding box center [106, 70] width 155 height 4
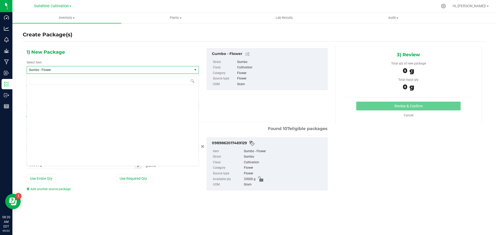
scroll to position [39411, 0]
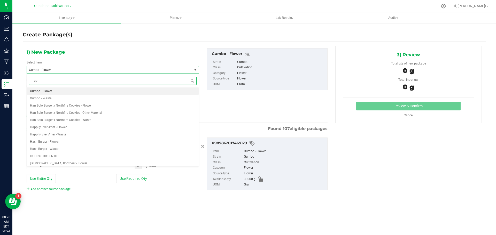
type input "gbo"
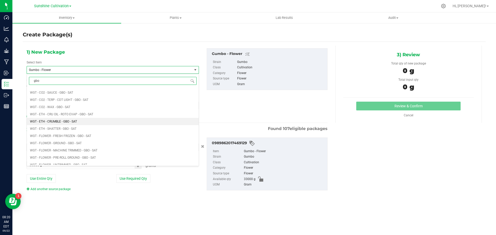
scroll to position [465, 0]
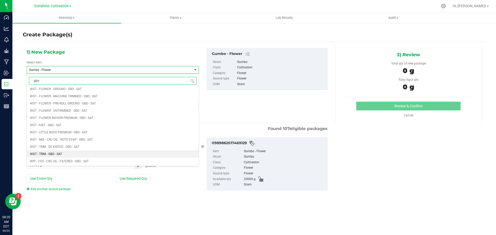
click at [75, 154] on li "WGT - TRIM - GBO - SAT" at bounding box center [113, 153] width 172 height 7
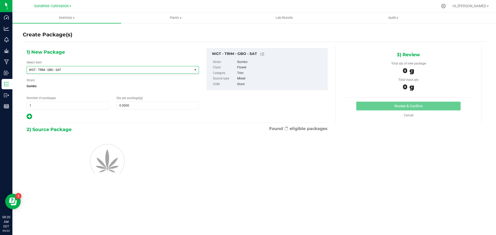
type input "0.0000"
click at [132, 103] on span at bounding box center [157, 106] width 82 height 8
type input "5"
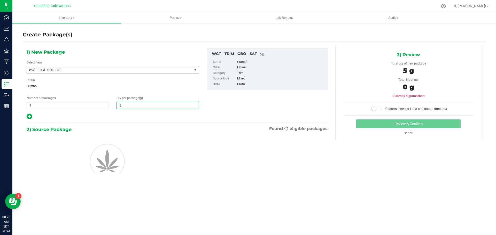
type input "5.0000"
click at [104, 68] on span "WGT - TRIM - GBO - SAT" at bounding box center [106, 70] width 155 height 4
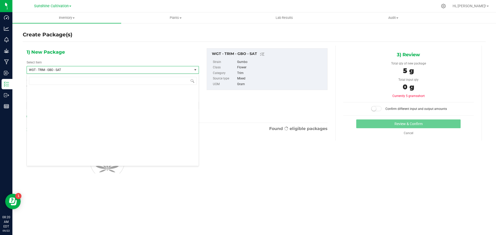
click at [149, 44] on div "1) New Package Select Item WGT - TRIM - GBO - SAT 007UP - Flower 007UP - Waste …" at bounding box center [254, 120] width 462 height 157
click at [117, 68] on span "WGT - TRIM - GBO - SAT" at bounding box center [106, 70] width 155 height 4
click at [118, 67] on span "WGT - TRIM - GBO - SAT" at bounding box center [109, 69] width 165 height 7
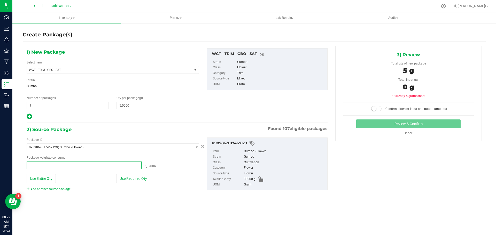
click at [75, 167] on span at bounding box center [84, 165] width 115 height 8
type input "5"
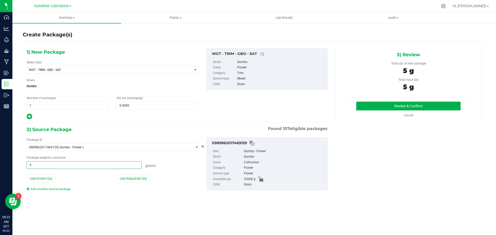
type input "5.0000 g"
click at [183, 119] on div at bounding box center [113, 116] width 172 height 7
click at [435, 103] on button "Review & Confirm" at bounding box center [408, 106] width 104 height 9
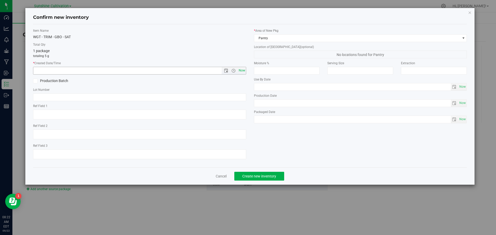
click at [243, 71] on span "Now" at bounding box center [241, 70] width 9 height 7
type input "9/22/2025 8:22 AM"
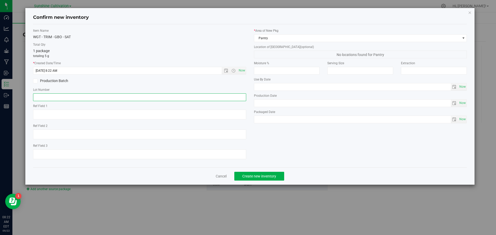
click at [49, 98] on input "text" at bounding box center [139, 97] width 213 height 8
paste input "SN-250829-GBO-04"
type input "SN-250829-GBO-04-TB"
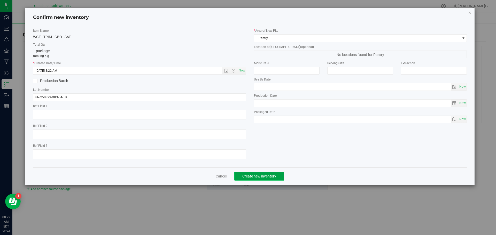
click at [263, 175] on span "Create new inventory" at bounding box center [259, 176] width 34 height 4
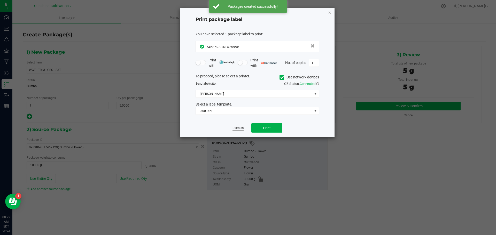
click at [236, 127] on link "Dismiss" at bounding box center [237, 128] width 11 height 4
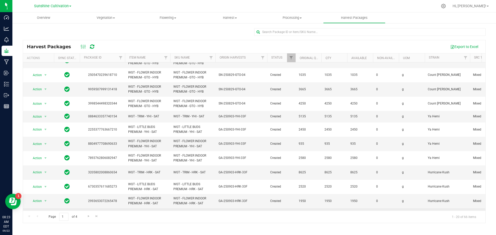
scroll to position [128, 0]
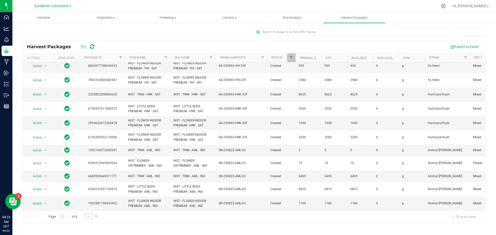
click at [85, 213] on link "Go to the next page" at bounding box center [88, 216] width 7 height 7
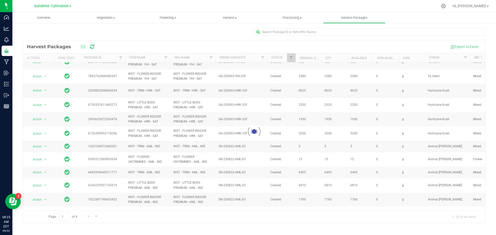
click at [85, 217] on div at bounding box center [254, 131] width 462 height 183
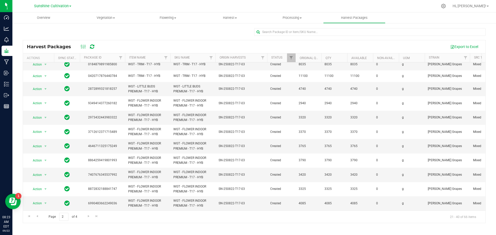
scroll to position [0, 0]
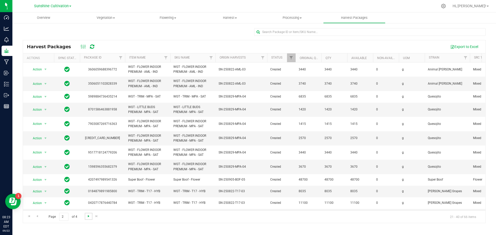
click at [89, 214] on span "Go to the next page" at bounding box center [88, 216] width 4 height 4
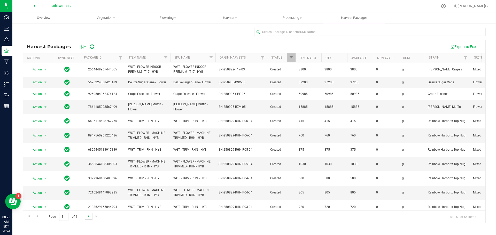
click at [89, 214] on span "Go to the next page" at bounding box center [88, 216] width 4 height 4
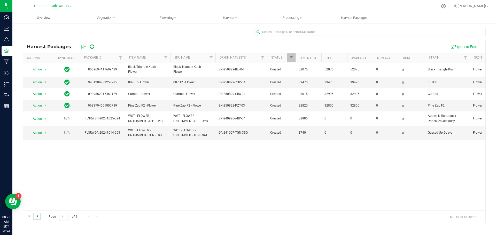
click at [38, 217] on span "Go to the previous page" at bounding box center [37, 216] width 4 height 4
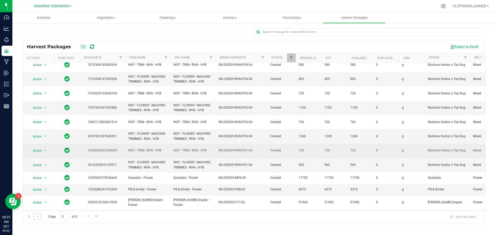
scroll to position [123, 0]
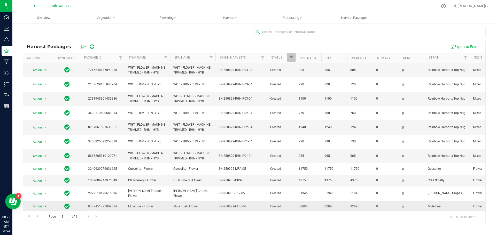
click at [43, 203] on span "select" at bounding box center [45, 206] width 6 height 7
click at [48, 169] on li "Create package" at bounding box center [44, 170] width 33 height 8
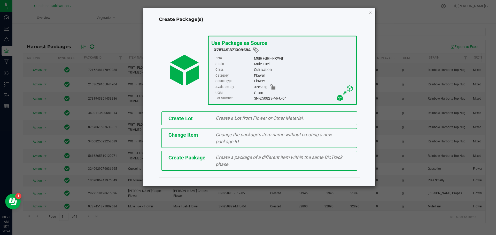
drag, startPoint x: 286, startPoint y: 97, endPoint x: 254, endPoint y: 100, distance: 32.4
click at [254, 100] on div "SN-250829-MFU-04" at bounding box center [302, 99] width 99 height 6
copy div "SN-250829-MFU-04"
click at [253, 159] on span "Create a package of a different item within the same BioTrack phase." at bounding box center [278, 161] width 126 height 12
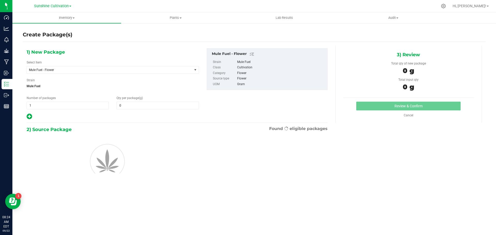
type input "0.0000"
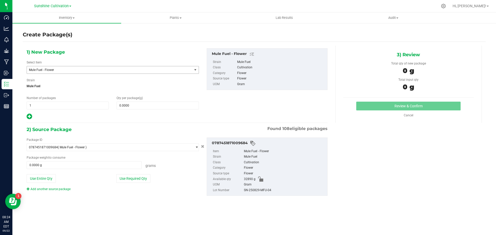
click at [98, 69] on span "Mule Fuel - Flower" at bounding box center [106, 70] width 155 height 4
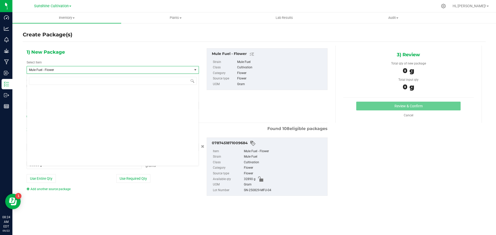
scroll to position [55424, 0]
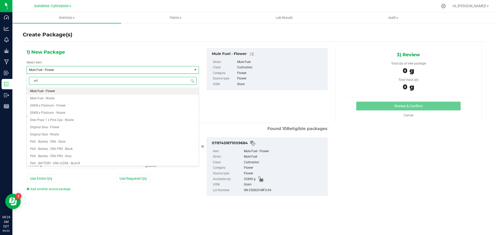
type input "mfu"
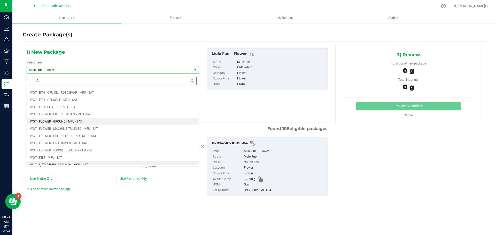
scroll to position [284, 0]
click at [85, 116] on span "WGT - FLOWER - UNTRIMMED - MFU - SAT" at bounding box center [59, 118] width 58 height 4
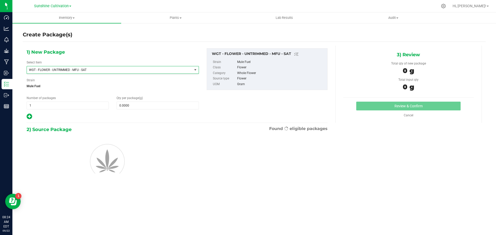
type input "0.0000"
click at [129, 105] on span at bounding box center [157, 106] width 82 height 8
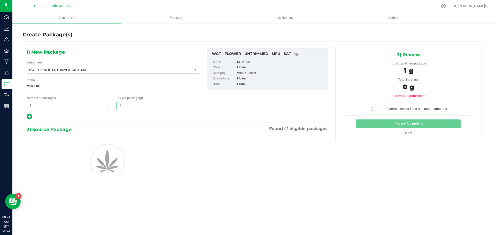
type input "15"
type input "15.0000"
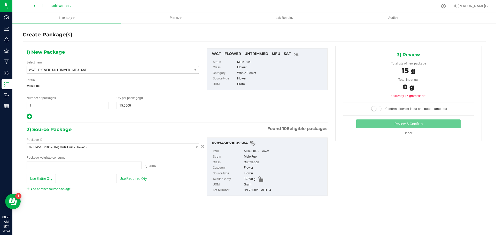
type input "0.0000 g"
click at [110, 166] on span at bounding box center [84, 165] width 115 height 8
type input "15"
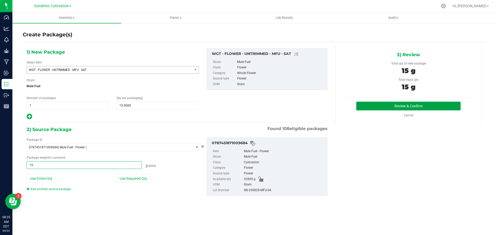
type input "15.0000 g"
click at [433, 107] on button "Review & Confirm" at bounding box center [408, 106] width 104 height 9
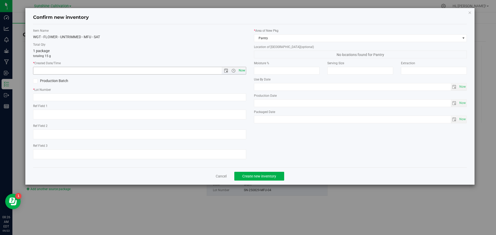
click at [240, 72] on span "Now" at bounding box center [241, 70] width 9 height 7
type input "9/22/2025 8:26 AM"
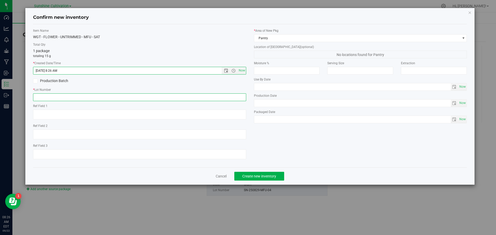
click at [219, 96] on input "text" at bounding box center [139, 97] width 213 height 8
drag, startPoint x: 219, startPoint y: 96, endPoint x: 221, endPoint y: 98, distance: 2.9
paste input "SN-250829-MFU-04"
type input "SN-250829-MFU-04-FA"
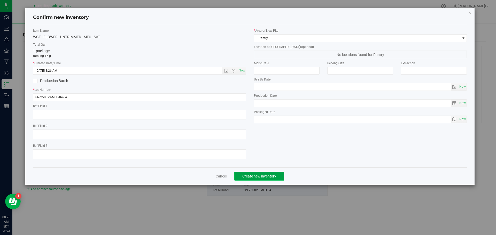
click at [272, 176] on span "Create new inventory" at bounding box center [259, 176] width 34 height 4
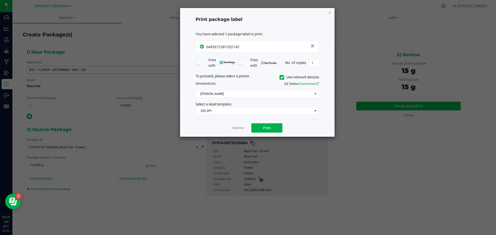
click at [233, 125] on app-cancel-button "Dismiss" at bounding box center [237, 127] width 11 height 5
click at [233, 127] on link "Dismiss" at bounding box center [237, 128] width 11 height 4
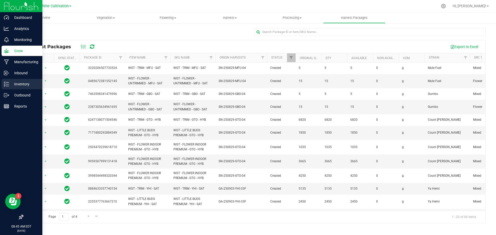
click at [9, 87] on p "Inventory" at bounding box center [24, 84] width 31 height 6
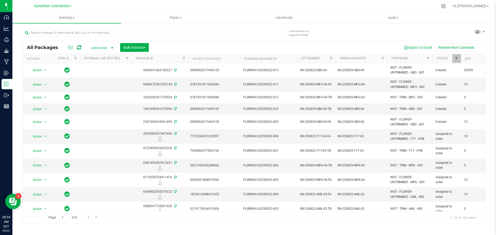
click at [141, 43] on div "All Packages Active Only Active Only Lab Samples Locked All External Internal B…" at bounding box center [254, 47] width 462 height 13
click at [141, 44] on button "Bulk Actions" at bounding box center [134, 47] width 29 height 9
click at [147, 80] on span "Combine packages (lot)" at bounding box center [141, 78] width 37 height 4
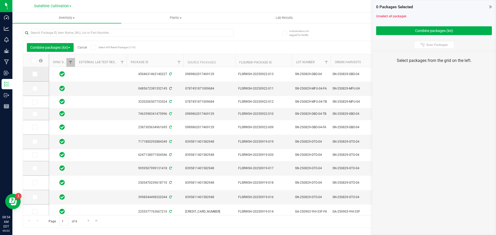
click at [32, 73] on span at bounding box center [34, 73] width 5 height 5
click at [0, 0] on input "checkbox" at bounding box center [0, 0] width 0 height 0
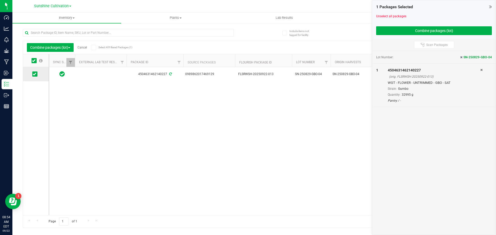
click at [35, 74] on icon at bounding box center [34, 74] width 3 height 0
click at [0, 0] on input "checkbox" at bounding box center [0, 0] width 0 height 0
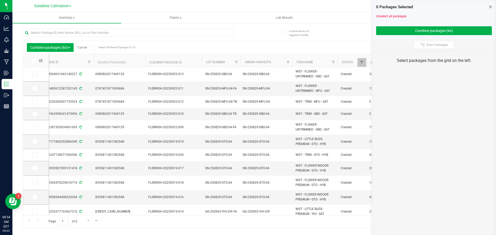
scroll to position [0, 108]
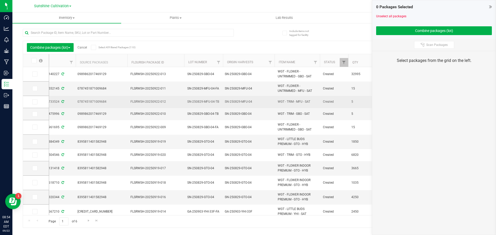
click at [217, 101] on span "SN-250829-MFU-04-TB" at bounding box center [203, 101] width 33 height 5
click at [218, 115] on span "SN-250829-GBO-04-TB" at bounding box center [203, 113] width 33 height 5
type input "SN-250829-GBO-04"
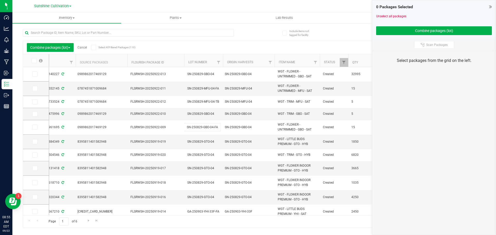
click at [217, 126] on input "SN-250829-GBO-04-FA" at bounding box center [202, 127] width 37 height 8
type input "SN-250829-GBO-04"
click at [51, 45] on span "Combine packages (lot)" at bounding box center [50, 47] width 40 height 4
click at [44, 77] on span "Combine packages (lot)" at bounding box center [48, 78] width 37 height 4
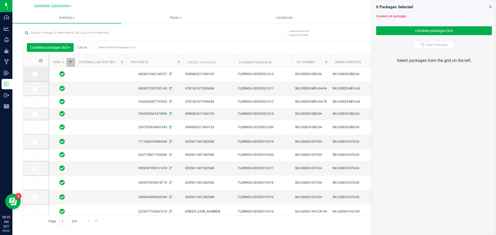
click at [35, 74] on icon at bounding box center [34, 74] width 3 height 0
click at [0, 0] on input "checkbox" at bounding box center [0, 0] width 0 height 0
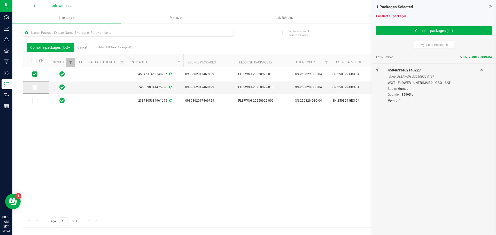
click at [32, 88] on span at bounding box center [34, 87] width 5 height 5
click at [0, 0] on input "checkbox" at bounding box center [0, 0] width 0 height 0
click at [36, 100] on span at bounding box center [34, 100] width 5 height 5
click at [0, 0] on input "checkbox" at bounding box center [0, 0] width 0 height 0
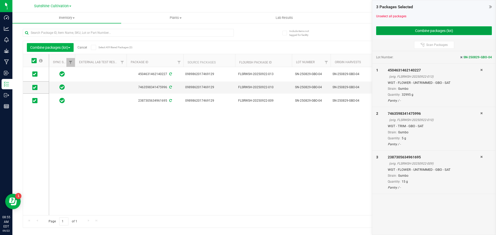
click at [424, 27] on button "Combine packages (lot)" at bounding box center [434, 30] width 116 height 9
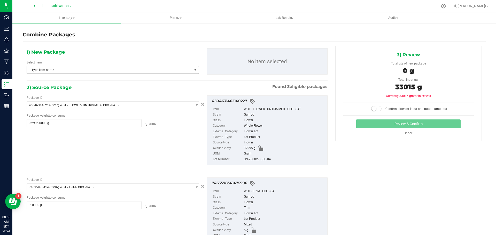
click at [98, 69] on span "Type item name" at bounding box center [109, 69] width 165 height 7
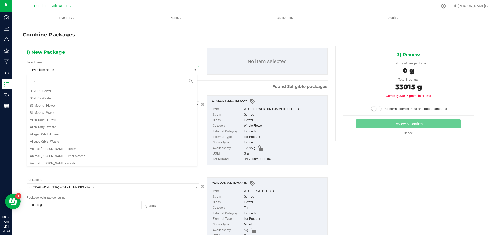
type input "gbo"
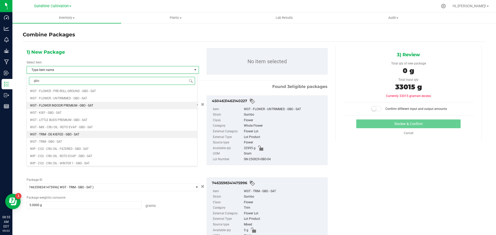
scroll to position [451, 0]
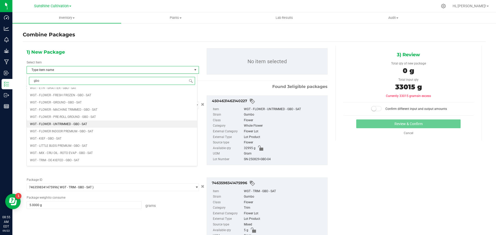
click at [75, 124] on span "WGT - FLOWER - UNTRIMMED - GBO - SAT" at bounding box center [58, 124] width 57 height 4
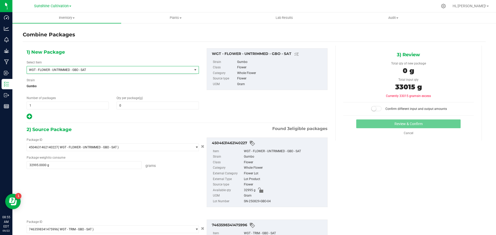
scroll to position [111788, 0]
click at [132, 105] on span at bounding box center [157, 106] width 82 height 8
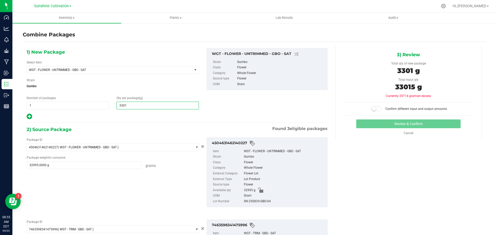
type input "33015"
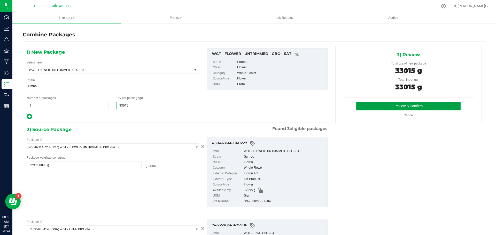
type input "33,015"
click at [389, 105] on button "Review & Confirm" at bounding box center [408, 106] width 104 height 9
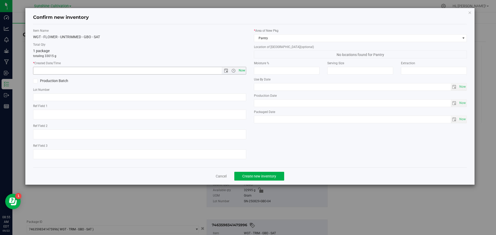
click at [240, 70] on span "Now" at bounding box center [241, 70] width 9 height 7
type input "9/22/2025 8:55 AM"
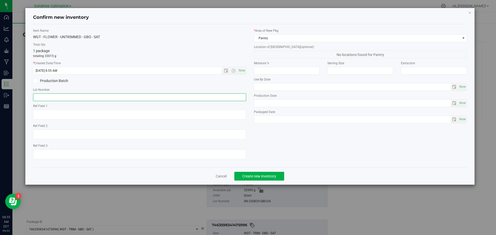
click at [217, 97] on input "text" at bounding box center [139, 97] width 213 height 8
paste input "SN-250829-MFU-04"
click at [58, 97] on input "SN-250829-MFU-04" at bounding box center [139, 97] width 213 height 8
type input "SN-250829-GBO-04"
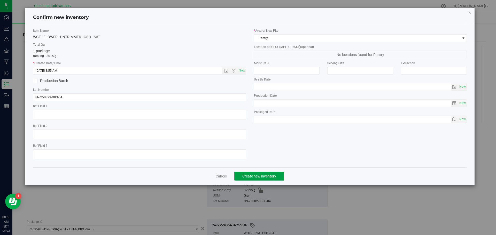
click at [282, 174] on button "Create new inventory" at bounding box center [259, 176] width 50 height 9
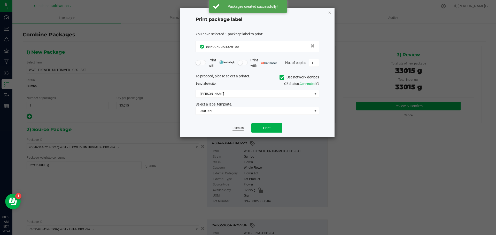
click at [235, 130] on link "Dismiss" at bounding box center [237, 128] width 11 height 4
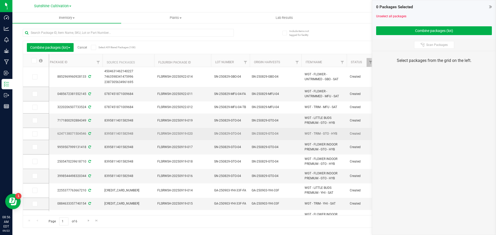
scroll to position [0, 81]
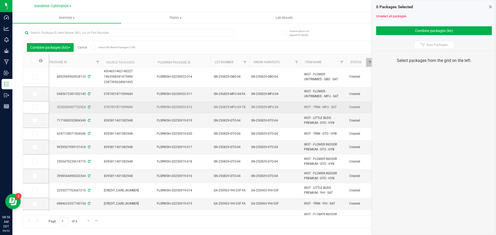
drag, startPoint x: 299, startPoint y: 105, endPoint x: 332, endPoint y: 106, distance: 33.3
click at [345, 108] on tr "3220206507733524 0787451871009684 FLSRWSH-20250922-012 SN-250829-MFU-04-TB SN-2…" at bounding box center [492, 107] width 1049 height 12
copy tr "WGT - TRIM - MFU - SAT"
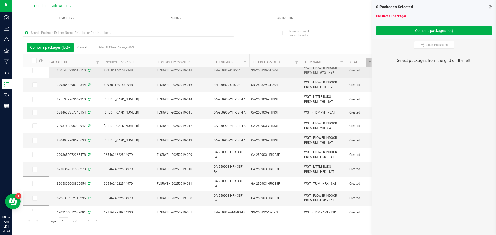
scroll to position [138, 0]
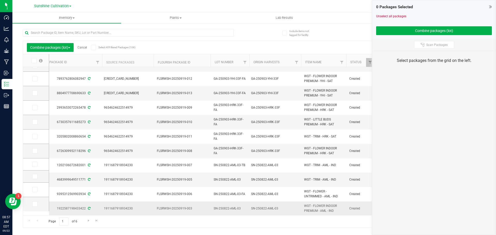
click at [153, 211] on td "1911687918934230" at bounding box center [128, 209] width 52 height 14
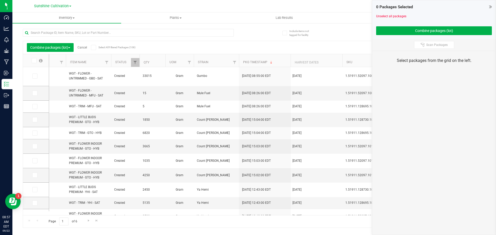
scroll to position [0, 0]
drag, startPoint x: 70, startPoint y: 91, endPoint x: 103, endPoint y: 95, distance: 33.5
click at [103, 95] on span "WGT - FLOWER - UNTRIMMED - MFU - SAT" at bounding box center [88, 94] width 39 height 10
copy span "WGT - FLOWER - UNTRIMMED - MFU - SAT"
click at [490, 8] on icon at bounding box center [490, 6] width 3 height 5
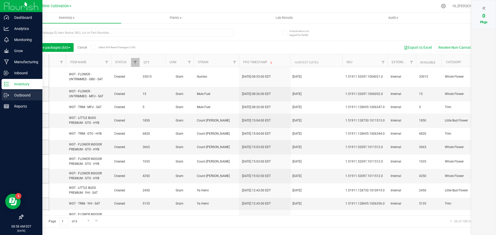
click at [24, 93] on p "Outbound" at bounding box center [24, 95] width 31 height 6
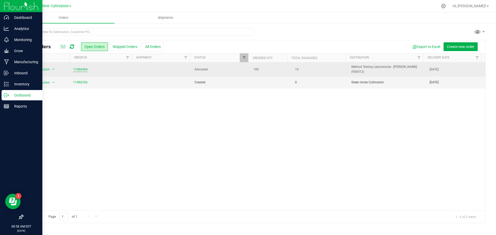
click at [81, 69] on link "11986494" at bounding box center [80, 69] width 14 height 5
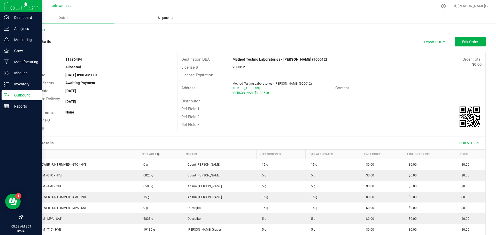
click at [162, 17] on span "Shipments" at bounding box center [165, 17] width 29 height 5
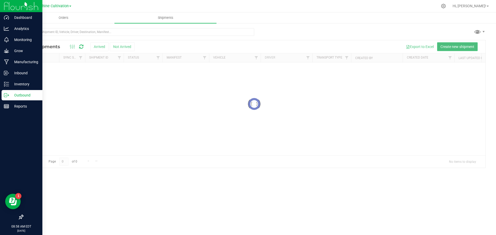
click at [460, 46] on span "Create new shipment" at bounding box center [457, 47] width 34 height 4
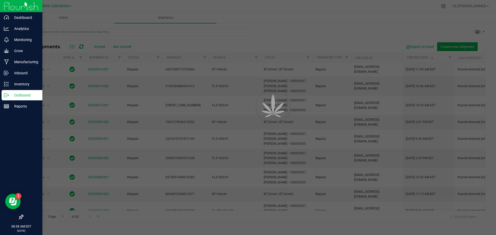
click at [451, 47] on div at bounding box center [248, 117] width 496 height 235
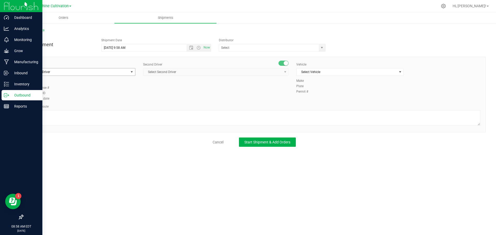
click at [116, 70] on span "Select Driver" at bounding box center [78, 71] width 100 height 7
click at [58, 95] on li "BT Driver1" at bounding box center [81, 94] width 107 height 8
type input "bt"
click at [154, 71] on span "Select Second Driver" at bounding box center [212, 71] width 138 height 7
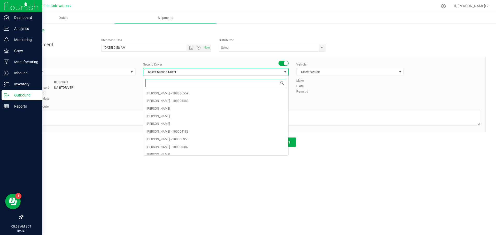
type input "t"
type input "bt"
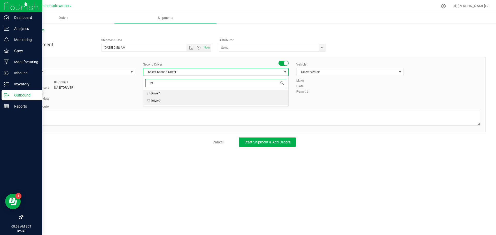
click at [161, 99] on li "BT Driver2" at bounding box center [215, 101] width 145 height 8
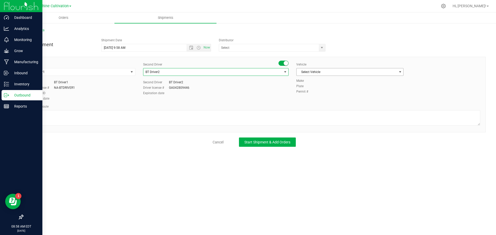
click at [317, 72] on span "Select Vehicle" at bounding box center [346, 71] width 100 height 7
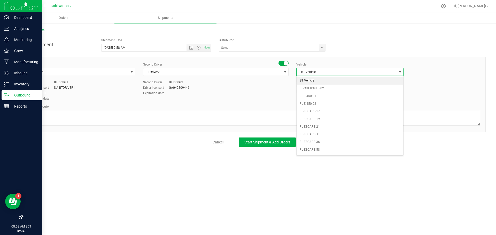
click at [308, 79] on li "BT Vehicle" at bounding box center [349, 81] width 107 height 8
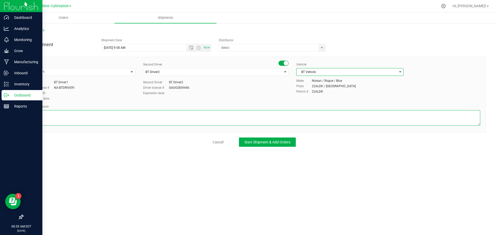
click at [99, 113] on textarea at bounding box center [254, 117] width 452 height 15
click at [190, 47] on span "Open the date view" at bounding box center [191, 48] width 4 height 4
type textarea "Sunshine to Method Testing Labs"
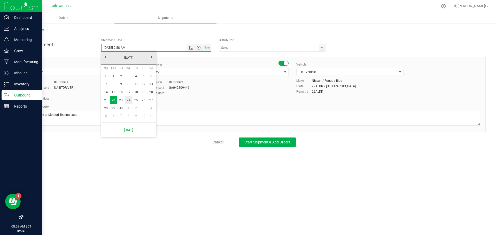
click at [128, 100] on link "24" at bounding box center [128, 100] width 7 height 8
click at [125, 48] on input "9/24/2025 9:58 AM" at bounding box center [148, 47] width 94 height 7
type input "9/24/2025 11:00 AM"
click at [247, 56] on div "New Shipment Shipment Date 9/24/2025 11:00 AM Now Distributor 374 LABS LLC Accu…" at bounding box center [254, 91] width 462 height 111
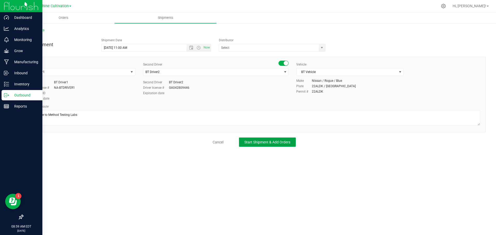
click at [272, 144] on span "Start Shipment & Add Orders" at bounding box center [267, 142] width 46 height 4
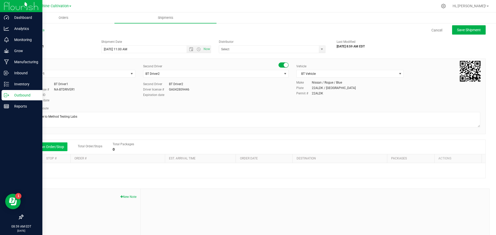
click at [54, 146] on button "Add an Order/Stop" at bounding box center [47, 146] width 41 height 9
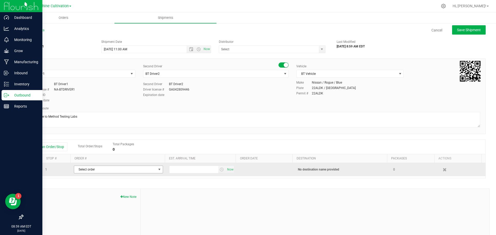
click at [86, 170] on span "Select order" at bounding box center [115, 169] width 82 height 7
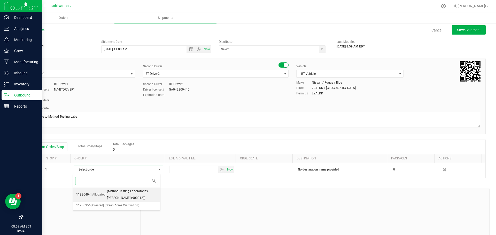
click at [127, 193] on span "(Method Testing Laboratories - Brandon (900012))" at bounding box center [132, 194] width 50 height 13
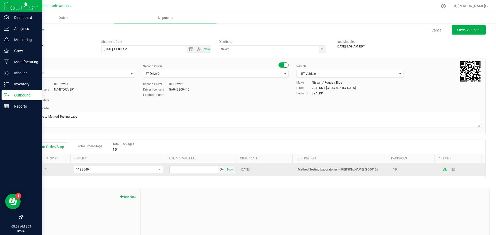
click at [219, 169] on span "select" at bounding box center [221, 169] width 4 height 4
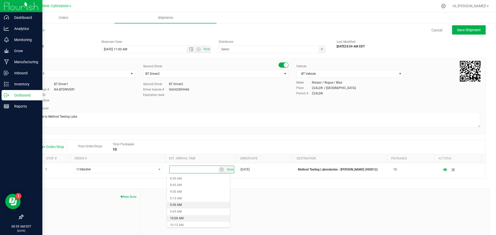
scroll to position [258, 0]
click at [181, 211] on li "11:00 AM" at bounding box center [198, 212] width 63 height 7
click at [460, 30] on span "Save Shipment" at bounding box center [469, 30] width 24 height 4
type input "9/24/2025 3:00 PM"
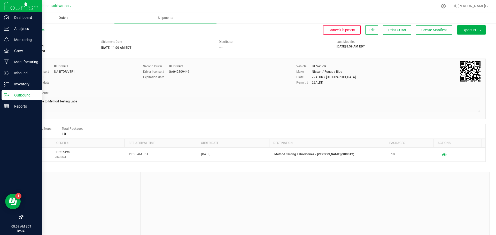
click at [69, 17] on span "Orders" at bounding box center [64, 17] width 24 height 5
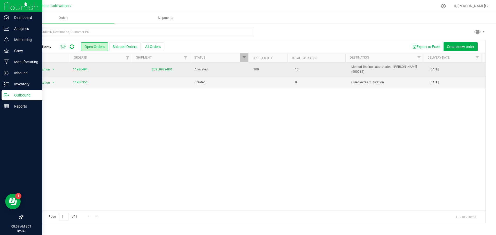
click at [81, 67] on link "11986494" at bounding box center [80, 69] width 14 height 5
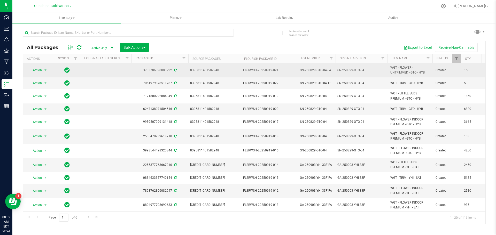
drag, startPoint x: 390, startPoint y: 67, endPoint x: 427, endPoint y: 75, distance: 37.7
click at [427, 75] on td "WGT - FLOWER - UNTRIMMED - GTO - HYB" at bounding box center [409, 70] width 45 height 14
copy span "WGT - FLOWER - UNTRIMMED - GTO - HYB"
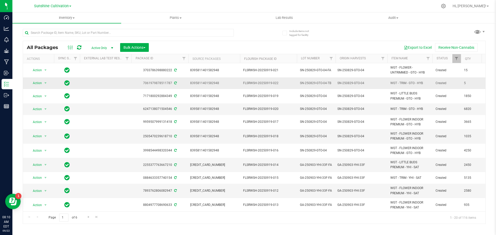
drag, startPoint x: 390, startPoint y: 82, endPoint x: 425, endPoint y: 81, distance: 34.3
click at [425, 81] on span "WGT - TRIM - GTO - HYB" at bounding box center [409, 83] width 39 height 5
copy span "WGT - TRIM - GTO - HYB"
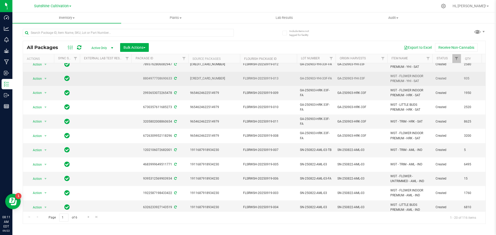
scroll to position [128, 0]
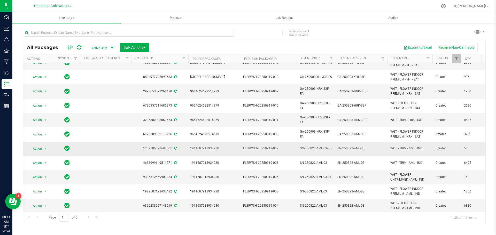
drag, startPoint x: 391, startPoint y: 146, endPoint x: 406, endPoint y: 148, distance: 15.3
click at [429, 149] on td "WGT - TRIM - AML - IND" at bounding box center [409, 149] width 45 height 14
copy span "WGT - TRIM - AML - IND"
drag, startPoint x: 388, startPoint y: 171, endPoint x: 423, endPoint y: 176, distance: 36.0
click at [423, 176] on td "WGT - FLOWER - UNTRIMMED - AML - IND" at bounding box center [409, 177] width 45 height 14
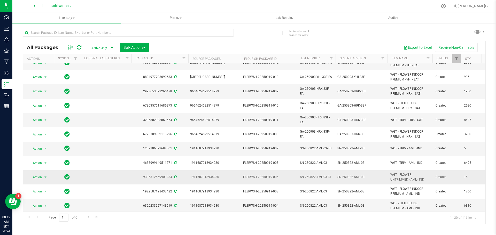
copy span "WGT - FLOWER - UNTRIMMED - AML - IND"
click at [87, 215] on span "Go to the next page" at bounding box center [88, 217] width 4 height 4
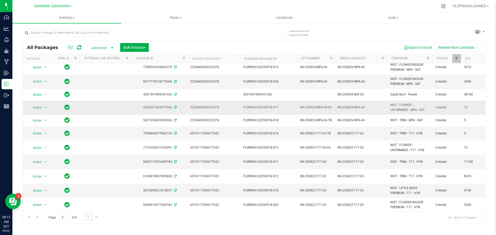
scroll to position [125, 0]
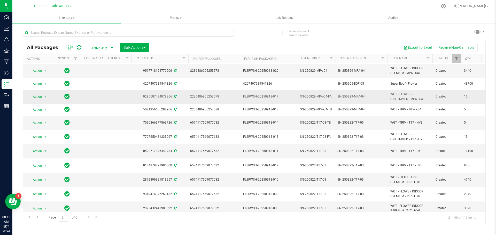
drag, startPoint x: 389, startPoint y: 92, endPoint x: 426, endPoint y: 101, distance: 37.7
click at [426, 101] on td "WGT - FLOWER - UNTRIMMED - MPA - SAT" at bounding box center [409, 97] width 45 height 14
copy span "WGT - FLOWER - UNTRIMMED - MPA - SAT"
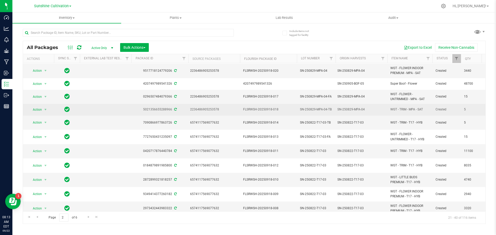
drag, startPoint x: 390, startPoint y: 110, endPoint x: 420, endPoint y: 109, distance: 30.7
click at [426, 110] on td "WGT - TRIM - MPA - SAT" at bounding box center [409, 110] width 45 height 12
copy span "WGT - TRIM - MPA - SAT"
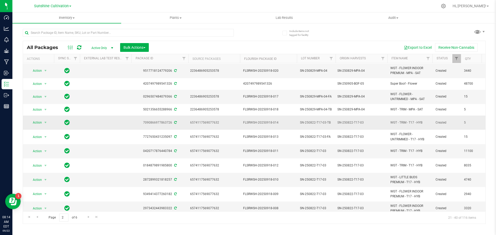
drag, startPoint x: 389, startPoint y: 120, endPoint x: 425, endPoint y: 123, distance: 35.2
click at [425, 123] on td "WGT - TRIM - T17 - HYB" at bounding box center [409, 123] width 45 height 14
copy span "WGT - TRIM - T17 - HYB"
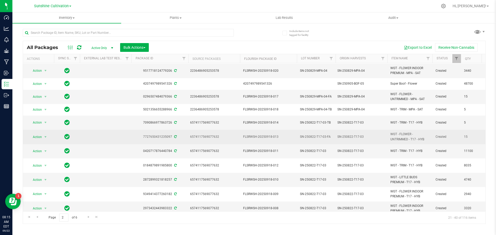
drag, startPoint x: 388, startPoint y: 130, endPoint x: 417, endPoint y: 136, distance: 29.6
click at [422, 140] on td "WGT - FLOWER - UNTRIMMED - T17 - HYB" at bounding box center [409, 137] width 45 height 14
copy span "WGT - FLOWER - UNTRIMMED - T17 - HYB"
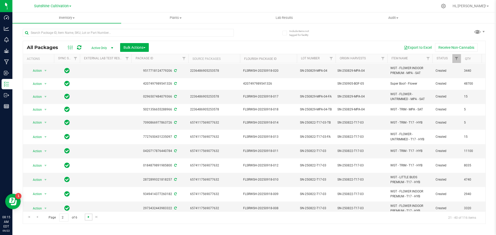
click at [88, 217] on span "Go to the next page" at bounding box center [88, 217] width 4 height 4
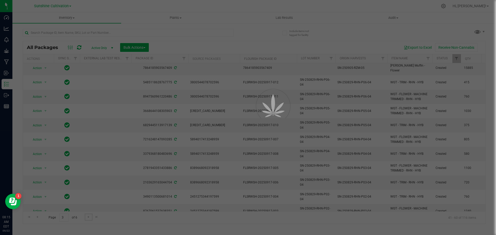
scroll to position [0, 0]
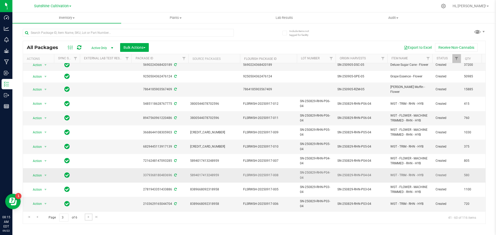
scroll to position [133, 0]
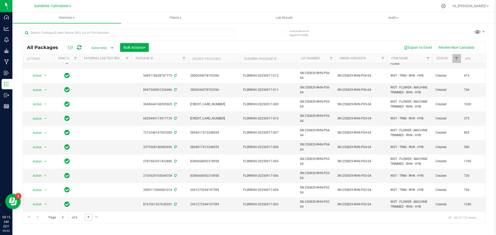
click at [90, 216] on span "Go to the next page" at bounding box center [88, 217] width 4 height 4
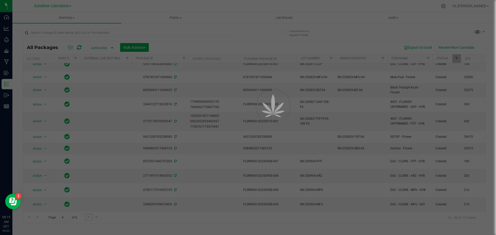
scroll to position [0, 0]
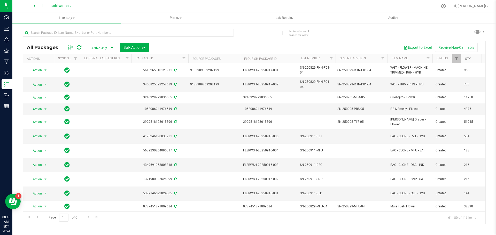
click at [467, 58] on link "Qty" at bounding box center [468, 59] width 6 height 4
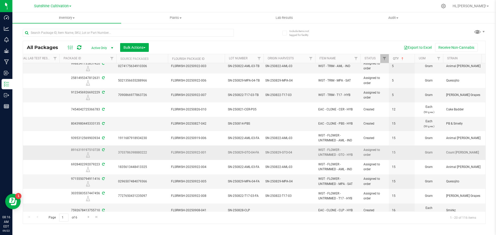
scroll to position [145, 72]
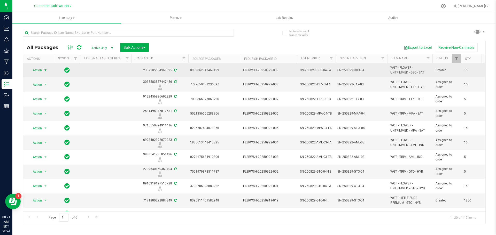
click at [39, 70] on span "Action" at bounding box center [35, 70] width 14 height 7
click at [92, 74] on td at bounding box center [106, 70] width 52 height 14
click at [44, 70] on span "select" at bounding box center [45, 70] width 4 height 4
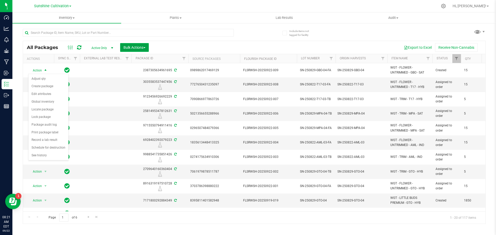
click at [133, 47] on span "Bulk Actions" at bounding box center [134, 47] width 22 height 4
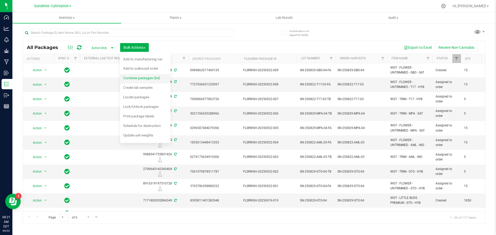
click at [144, 80] on span "Combine packages (lot)" at bounding box center [141, 78] width 37 height 4
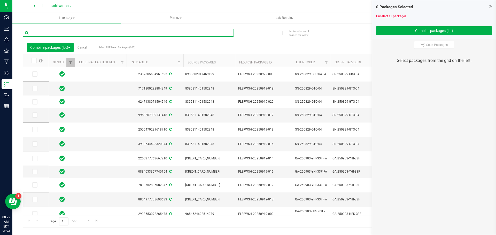
click at [89, 35] on input "text" at bounding box center [128, 33] width 211 height 8
type input "GBO"
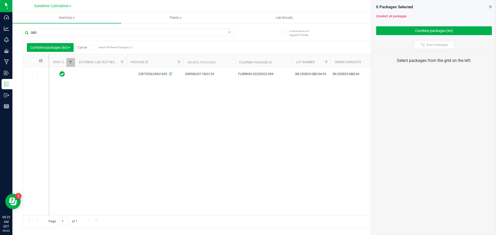
drag, startPoint x: 179, startPoint y: 210, endPoint x: 180, endPoint y: 213, distance: 3.3
click at [179, 211] on div "2387305634961695 0989862017469129 FLSRWSH-20250922-009 SN-250829-GBO-04-FA SN-2…" at bounding box center [267, 141] width 436 height 148
click at [181, 215] on div "Page 1 of 1 1 - 1 of 1 items" at bounding box center [254, 221] width 462 height 12
click at [88, 105] on div "2387305634961695 0989862017469129 FLSRWSH-20250922-009 SN-250829-GBO-04-FA SN-2…" at bounding box center [267, 141] width 436 height 148
click at [486, 7] on div "0 Packages Selected" at bounding box center [434, 7] width 116 height 6
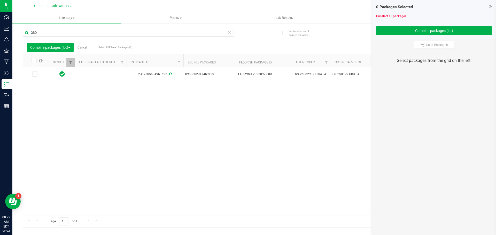
click at [491, 7] on icon at bounding box center [490, 6] width 3 height 5
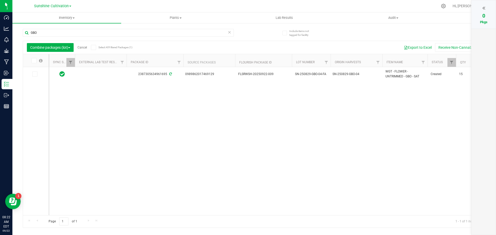
click at [228, 33] on icon at bounding box center [229, 32] width 4 height 6
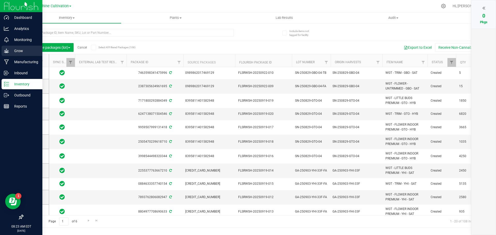
click at [10, 51] on p "Grow" at bounding box center [24, 51] width 31 height 6
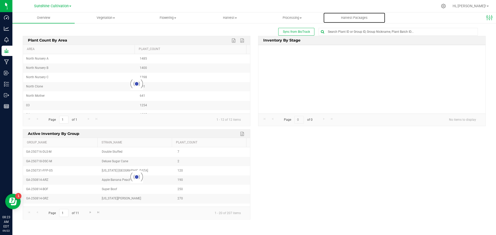
click at [358, 14] on uib-tab-heading "Harvest Packages" at bounding box center [354, 18] width 62 height 10
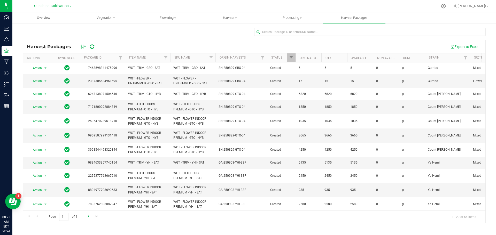
drag, startPoint x: 86, startPoint y: 220, endPoint x: 87, endPoint y: 217, distance: 3.7
click at [86, 220] on div "Page 1 of 4 1 - 20 of 66 items" at bounding box center [254, 217] width 462 height 12
click at [87, 217] on span "Go to the next page" at bounding box center [88, 216] width 4 height 4
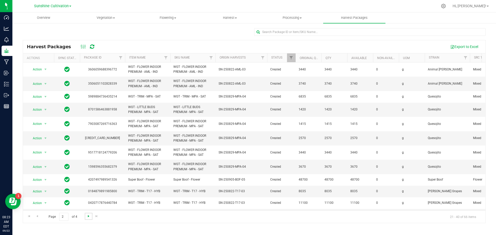
click at [87, 217] on span "Go to the next page" at bounding box center [88, 216] width 4 height 4
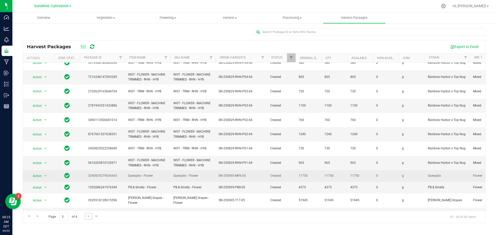
scroll to position [123, 0]
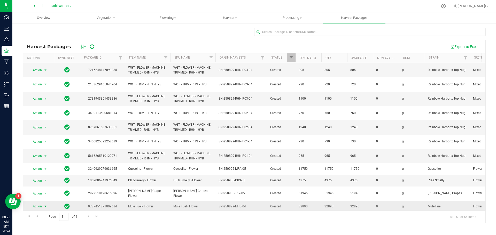
click at [41, 203] on span "Action" at bounding box center [35, 206] width 14 height 7
click at [46, 171] on li "Create package" at bounding box center [44, 170] width 33 height 8
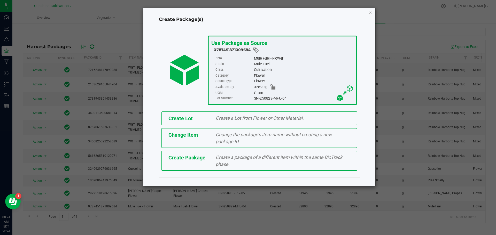
click at [224, 152] on div "Create Package Create a package of a different item within the same BioTrack ph…" at bounding box center [259, 161] width 196 height 20
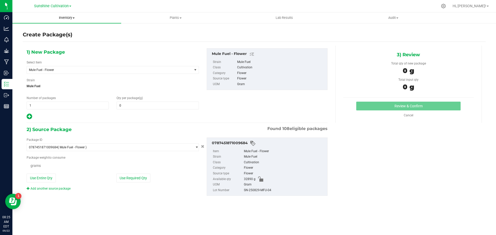
type input "0.0000"
click at [75, 66] on span "Mule Fuel - Flower" at bounding box center [109, 69] width 165 height 7
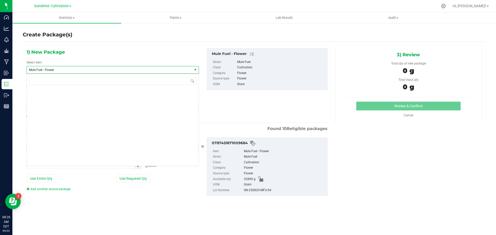
scroll to position [55424, 0]
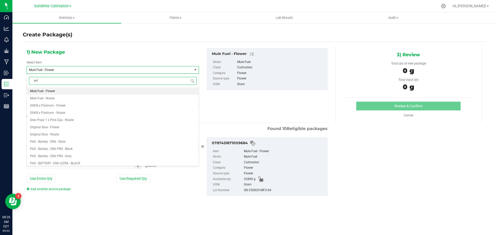
type input "mfu"
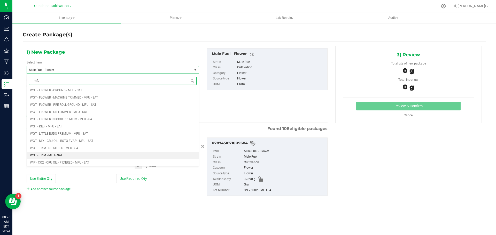
scroll to position [335, 0]
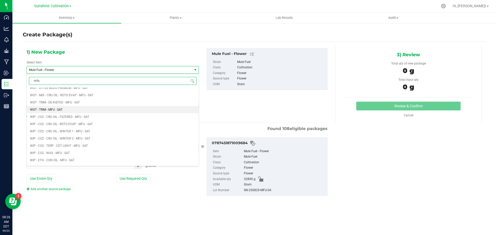
click at [69, 107] on li "WGT - TRIM - MFU - SAT" at bounding box center [113, 109] width 172 height 7
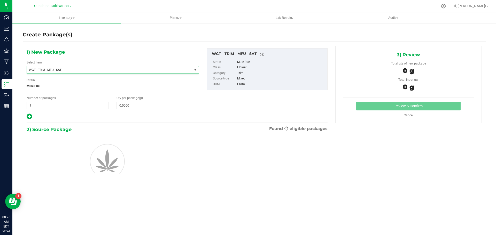
type input "0.0000"
click at [130, 106] on span at bounding box center [157, 106] width 82 height 8
type input "5"
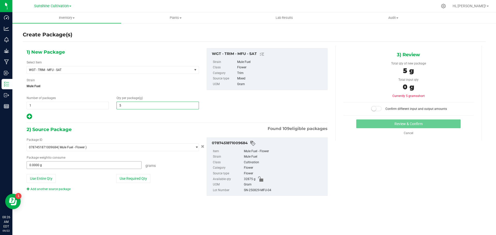
type input "5.0000"
click at [84, 167] on span at bounding box center [84, 165] width 115 height 8
type input "5"
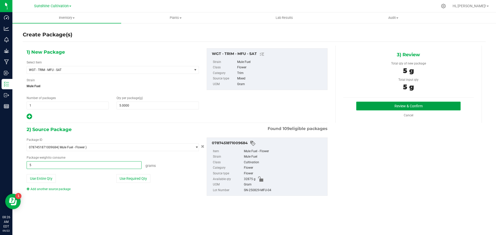
type input "5.0000 g"
click at [415, 106] on button "Review & Confirm" at bounding box center [408, 106] width 104 height 9
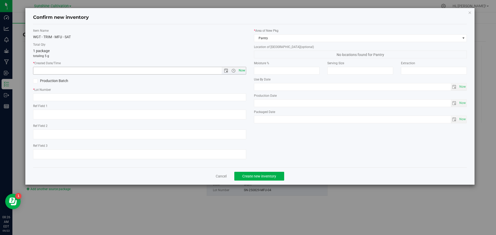
click at [239, 69] on span "Now" at bounding box center [241, 70] width 9 height 7
type input "9/22/2025 8:26 AM"
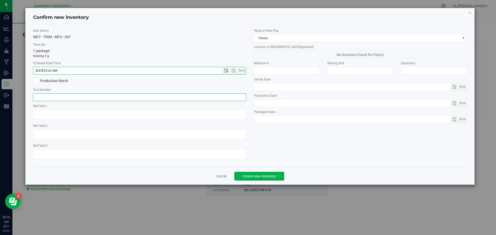
click at [219, 99] on input "text" at bounding box center [139, 97] width 213 height 8
paste input "SN-250829-MFU-04"
type input "SN-250829-MFU-04-TB"
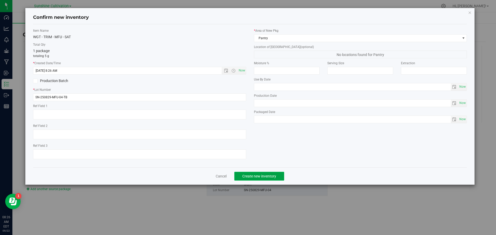
click at [255, 173] on button "Create new inventory" at bounding box center [259, 176] width 50 height 9
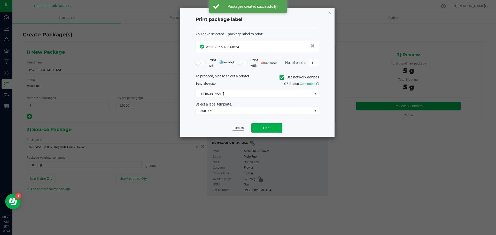
click at [236, 127] on link "Dismiss" at bounding box center [237, 128] width 11 height 4
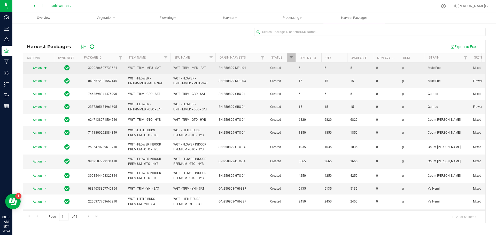
click at [46, 68] on span "select" at bounding box center [45, 68] width 4 height 4
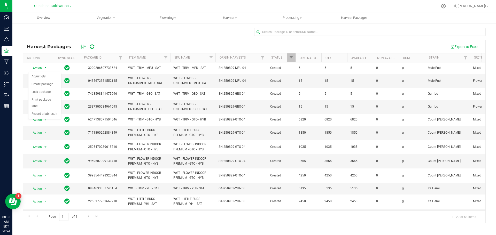
click at [143, 35] on div at bounding box center [254, 34] width 462 height 12
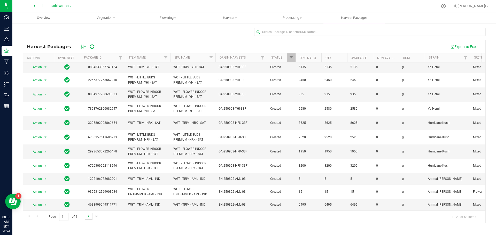
click at [87, 215] on span "Go to the next page" at bounding box center [88, 216] width 4 height 4
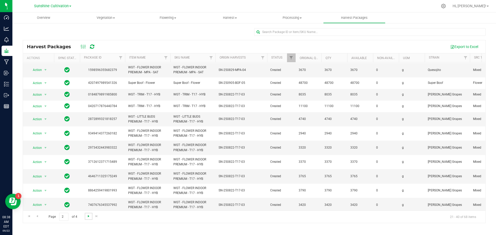
scroll to position [0, 0]
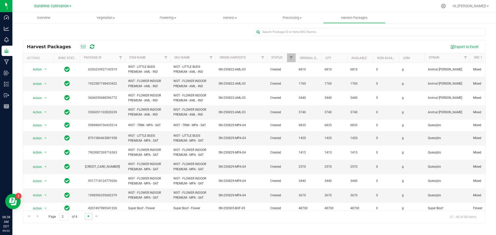
click at [87, 215] on span "Go to the next page" at bounding box center [88, 216] width 4 height 4
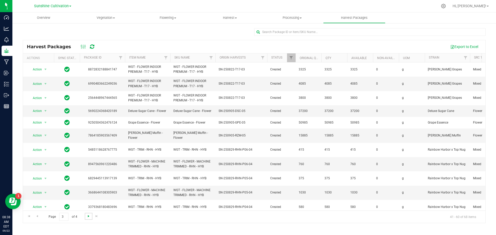
click at [87, 215] on span "Go to the next page" at bounding box center [88, 216] width 4 height 4
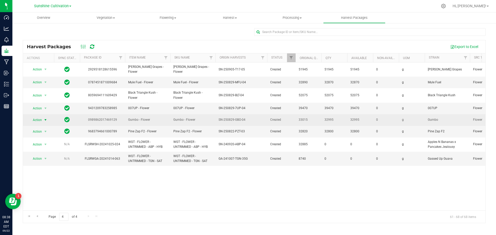
click at [43, 116] on span "select" at bounding box center [45, 119] width 6 height 7
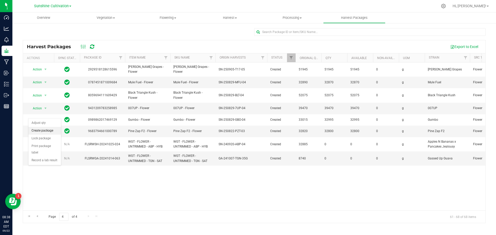
click at [49, 129] on li "Create package" at bounding box center [44, 131] width 33 height 8
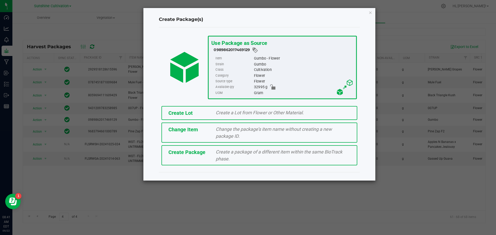
click at [212, 155] on div "Create a package of a different item within the same BioTrack phase." at bounding box center [283, 155] width 142 height 14
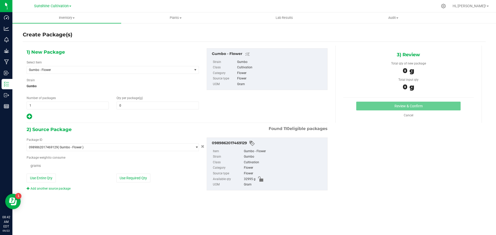
type input "0.0000"
click at [73, 68] on span "Gumbo - Flower" at bounding box center [106, 70] width 155 height 4
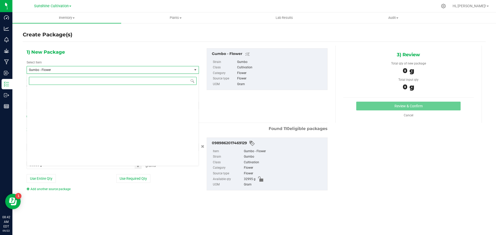
scroll to position [39411, 0]
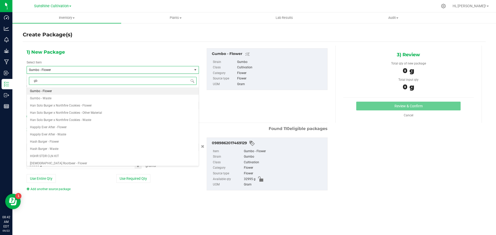
type input "gbo"
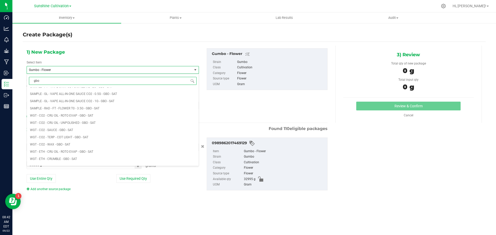
scroll to position [413, 0]
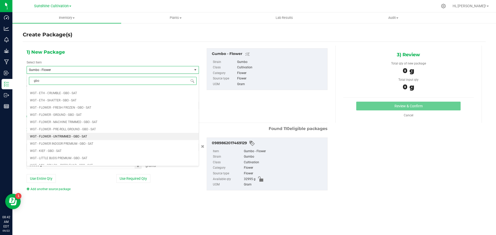
click at [89, 135] on li "WGT - FLOWER - UNTRIMMED - GBO - SAT" at bounding box center [113, 136] width 172 height 7
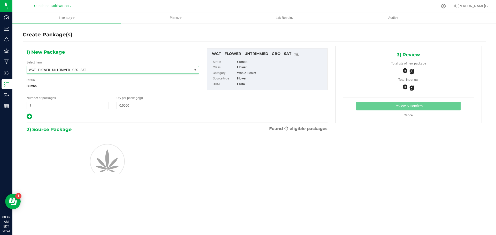
type input "0.0000"
click at [135, 108] on span at bounding box center [157, 106] width 82 height 8
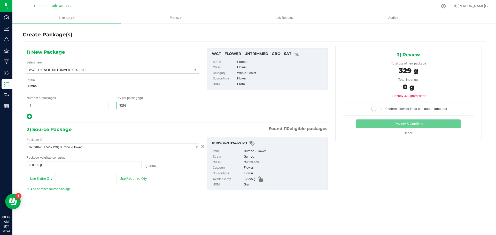
type input "32995"
type input "32,995.0000"
click at [119, 159] on div "Package weight to consume" at bounding box center [113, 157] width 172 height 5
click at [117, 166] on span at bounding box center [84, 165] width 115 height 8
type input "32995"
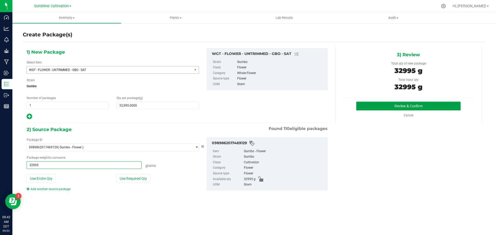
type input "32995.0000 g"
click at [441, 110] on button "Review & Confirm" at bounding box center [408, 106] width 104 height 9
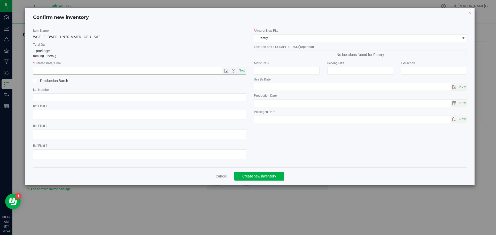
click at [243, 71] on span "Now" at bounding box center [241, 70] width 9 height 7
type input "9/22/2025 8:42 AM"
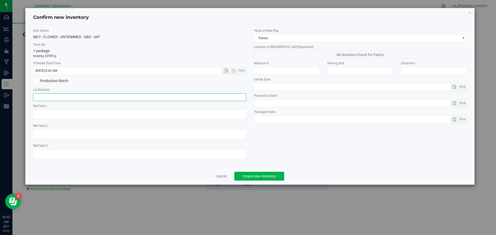
paste input "SN-250829-MFU-04"
click at [57, 98] on input "SN-250829-MFU-04" at bounding box center [139, 97] width 213 height 8
type input "SN-250829-GBO-04"
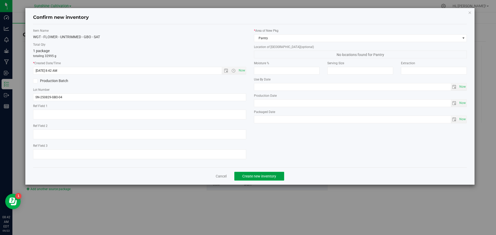
click at [255, 176] on span "Create new inventory" at bounding box center [259, 176] width 34 height 4
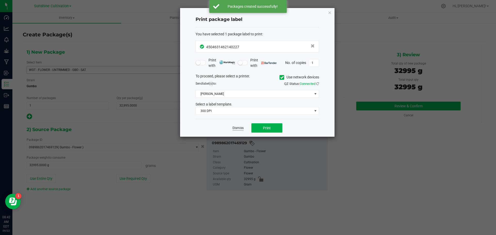
click at [242, 127] on link "Dismiss" at bounding box center [237, 128] width 11 height 4
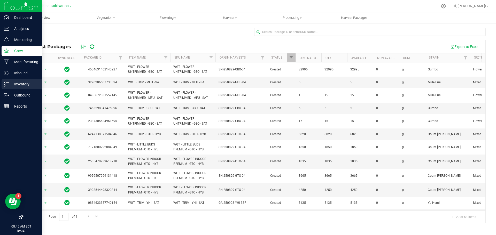
click at [12, 87] on p "Inventory" at bounding box center [24, 84] width 31 height 6
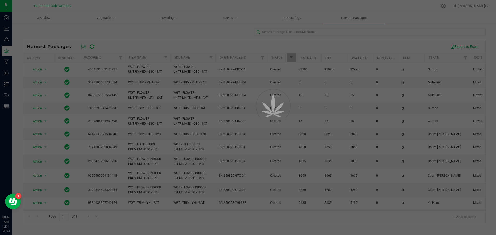
click at [335, 223] on div at bounding box center [248, 117] width 496 height 235
click at [89, 216] on div at bounding box center [248, 117] width 496 height 235
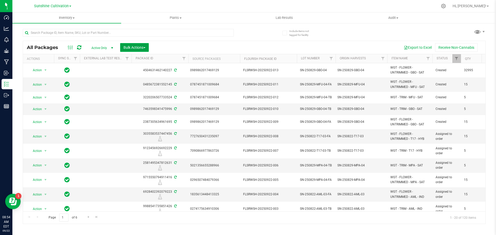
click at [140, 45] on button "Bulk Actions" at bounding box center [134, 47] width 29 height 9
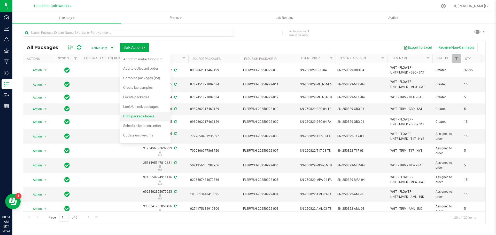
click at [147, 116] on span "Print package labels" at bounding box center [138, 116] width 31 height 4
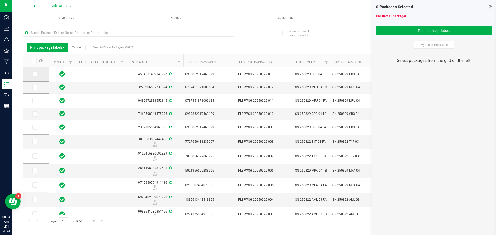
click at [37, 75] on span at bounding box center [34, 73] width 5 height 5
click at [0, 0] on input "checkbox" at bounding box center [0, 0] width 0 height 0
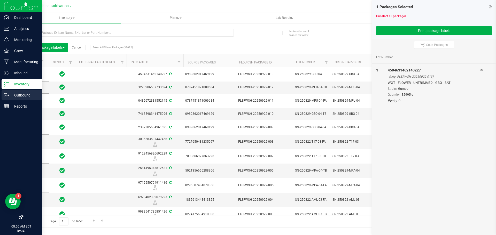
click at [9, 94] on p "Outbound" at bounding box center [24, 95] width 31 height 6
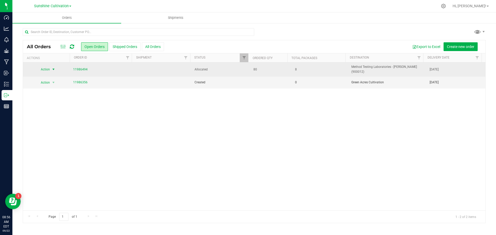
click at [52, 69] on span "select" at bounding box center [53, 69] width 4 height 4
click at [119, 73] on td "11986494" at bounding box center [101, 69] width 63 height 14
click at [76, 68] on link "11986494" at bounding box center [80, 69] width 14 height 5
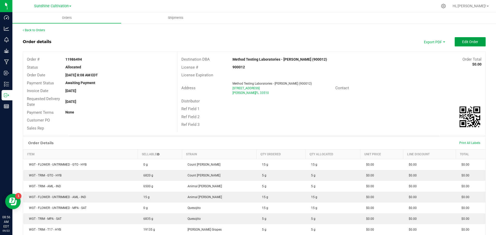
click at [462, 43] on span "Edit Order" at bounding box center [470, 42] width 16 height 4
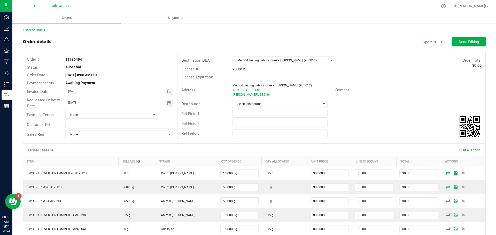
scroll to position [148, 0]
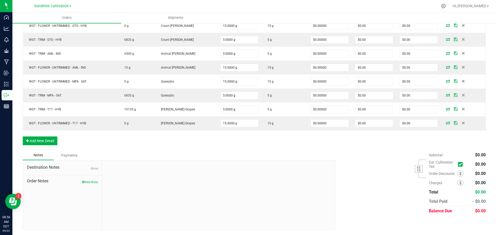
click at [41, 135] on div "Order Details Print All Labels Item Sellable Strain Qty Ordered Qty Allocated U…" at bounding box center [254, 73] width 462 height 155
click at [41, 138] on button "Add New Detail" at bounding box center [40, 141] width 35 height 9
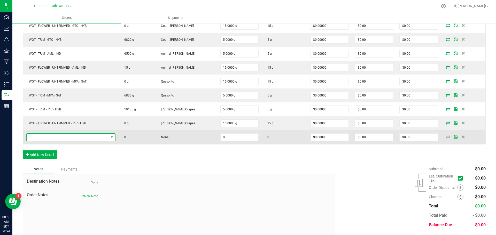
click at [48, 136] on span "NO DATA FOUND" at bounding box center [68, 137] width 82 height 7
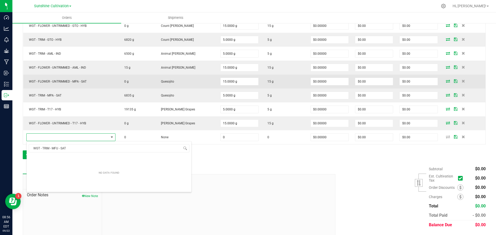
scroll to position [8, 91]
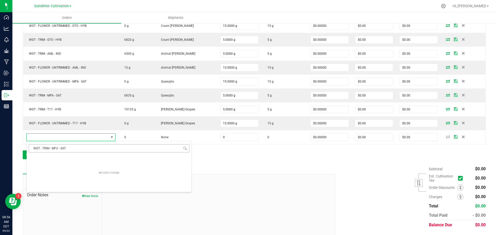
click at [35, 148] on input "WGT - TRIM - MFU - SAT" at bounding box center [109, 148] width 161 height 8
type input "WGT - TRIM - MFU - SAT"
click at [73, 147] on input "WGT - TRIM - MFU - SAT" at bounding box center [109, 148] width 161 height 8
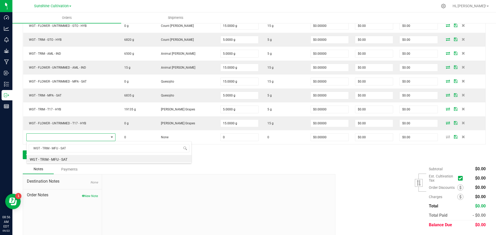
click at [85, 160] on li "WGT - TRIM - MFU - SAT" at bounding box center [109, 158] width 165 height 7
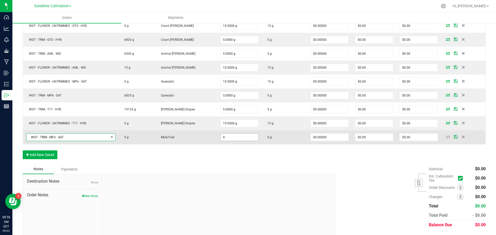
click at [233, 139] on input "0" at bounding box center [239, 137] width 38 height 7
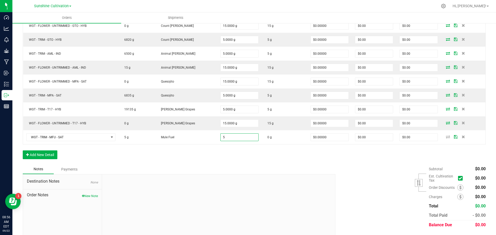
type input "5.0000 g"
click at [454, 146] on div "Order Details Print All Labels Item Sellable Strain Qty Ordered Qty Allocated U…" at bounding box center [254, 80] width 462 height 169
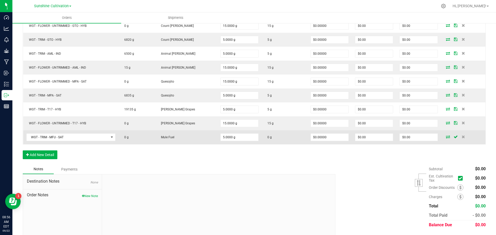
click at [445, 137] on icon at bounding box center [447, 136] width 4 height 3
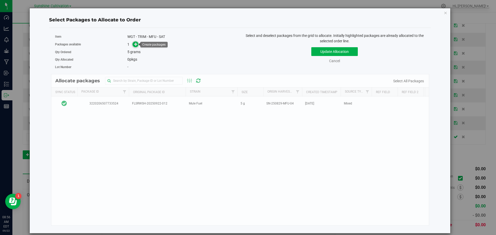
click at [137, 46] on icon at bounding box center [136, 44] width 4 height 4
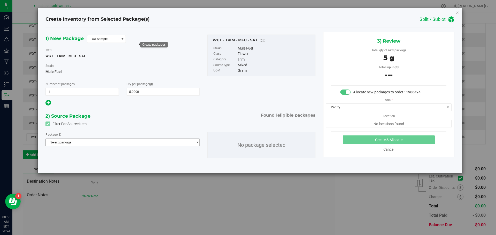
click at [108, 145] on span "Select package" at bounding box center [119, 142] width 147 height 7
click at [59, 162] on span "3220206507733524" at bounding box center [63, 164] width 29 height 4
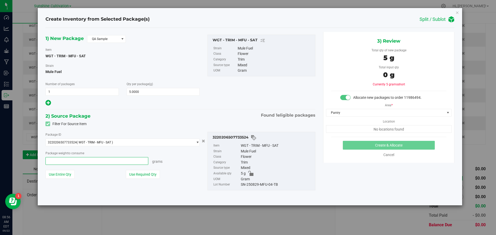
click at [57, 162] on span at bounding box center [96, 161] width 103 height 8
type input "5"
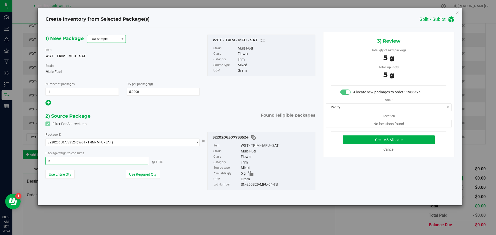
type input "5.0000 g"
click at [108, 39] on span "QA Sample" at bounding box center [103, 38] width 32 height 7
click at [105, 62] on li "R&D Sample" at bounding box center [106, 62] width 38 height 7
click at [378, 141] on button "Create & Allocate" at bounding box center [388, 139] width 92 height 9
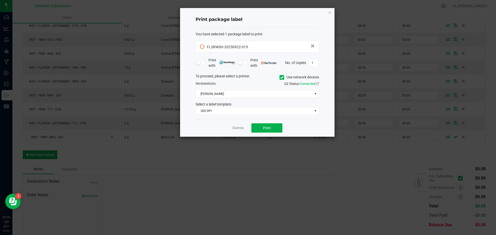
click at [243, 131] on div "Dismiss Print" at bounding box center [256, 128] width 123 height 18
click at [237, 128] on link "Dismiss" at bounding box center [237, 128] width 11 height 4
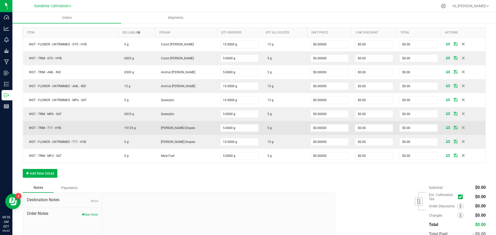
scroll to position [162, 0]
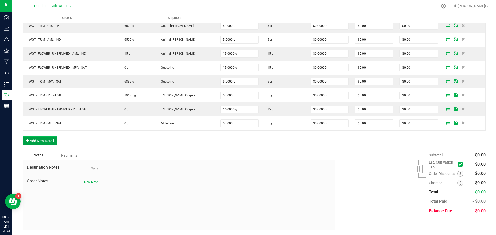
click at [47, 143] on button "Add New Detail" at bounding box center [40, 141] width 35 height 9
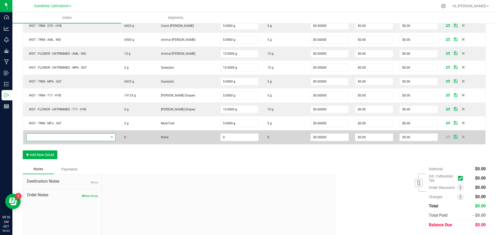
click at [52, 138] on span "NO DATA FOUND" at bounding box center [68, 137] width 82 height 7
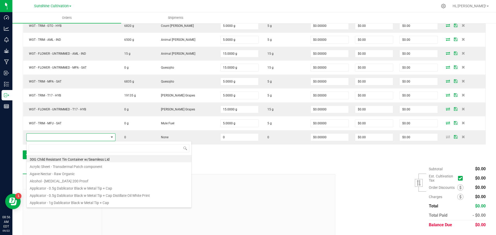
scroll to position [8, 91]
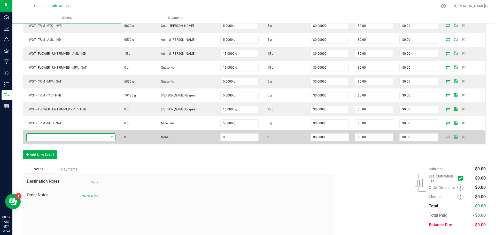
click at [70, 138] on span "NO DATA FOUND" at bounding box center [68, 137] width 82 height 7
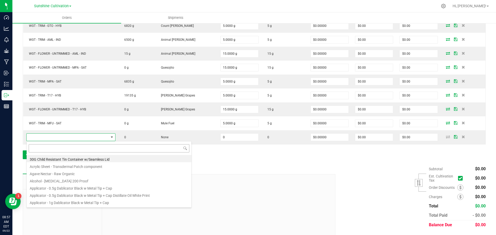
click at [68, 147] on input at bounding box center [109, 148] width 161 height 8
type input "WGT - FLOWER - UNTRIMMED - MFU - SAT"
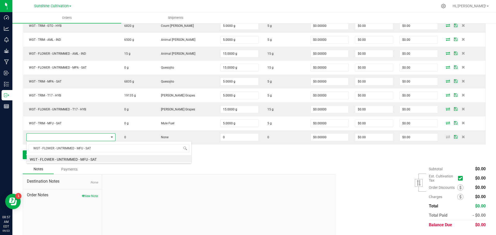
drag, startPoint x: 92, startPoint y: 155, endPoint x: 91, endPoint y: 158, distance: 3.5
click at [91, 158] on li "WGT - FLOWER - UNTRIMMED - MFU - SAT" at bounding box center [109, 158] width 165 height 7
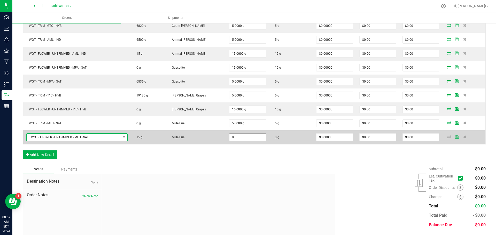
click at [229, 137] on input "0" at bounding box center [247, 137] width 36 height 7
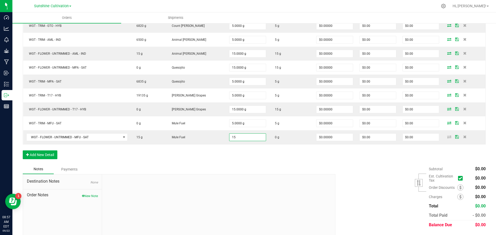
type input "15.0000 g"
click at [438, 154] on div "Order Details Print All Labels Item Sellable Strain Qty Ordered Qty Allocated U…" at bounding box center [254, 73] width 462 height 182
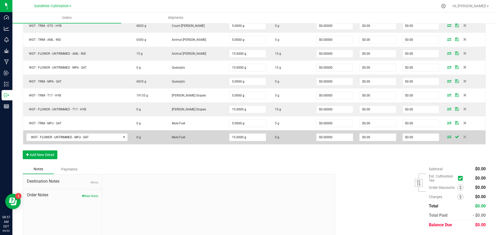
click at [447, 138] on icon at bounding box center [449, 136] width 4 height 3
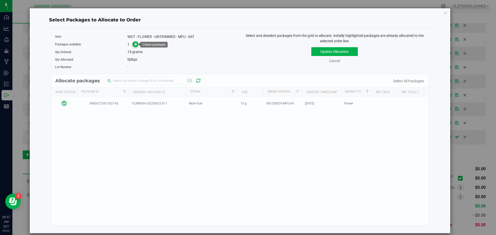
click at [138, 45] on icon at bounding box center [136, 44] width 4 height 4
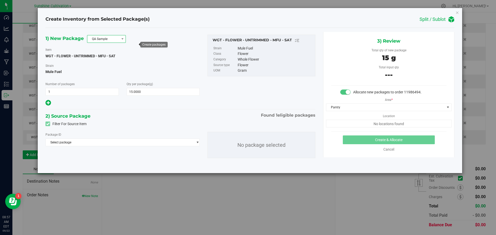
click at [95, 38] on span "QA Sample" at bounding box center [103, 38] width 32 height 7
click at [107, 60] on li "R&D Sample" at bounding box center [106, 62] width 38 height 7
click at [99, 143] on span "Select package" at bounding box center [119, 142] width 147 height 7
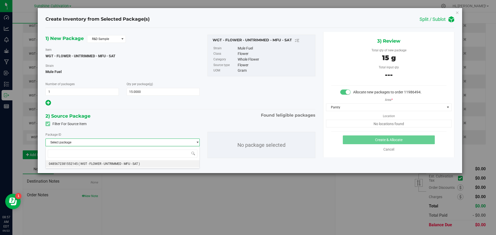
click at [83, 164] on span "( WGT - FLOWER - UNTRIMMED - MFU - SAT )" at bounding box center [108, 164] width 61 height 4
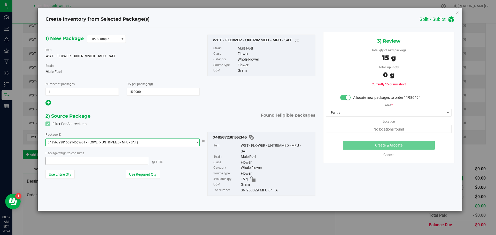
click at [71, 162] on span at bounding box center [96, 161] width 103 height 8
type input "15"
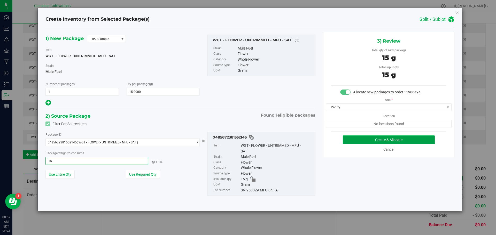
type input "15.0000 g"
click at [393, 140] on button "Create & Allocate" at bounding box center [388, 139] width 92 height 9
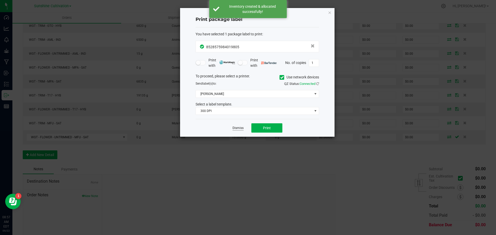
click at [238, 128] on link "Dismiss" at bounding box center [237, 128] width 11 height 4
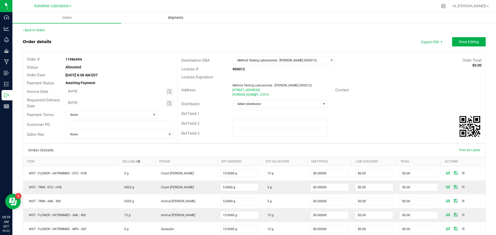
click at [162, 15] on span "Shipments" at bounding box center [175, 17] width 29 height 5
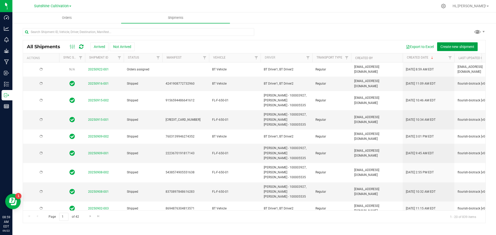
click at [464, 46] on span "Create new shipment" at bounding box center [457, 47] width 34 height 4
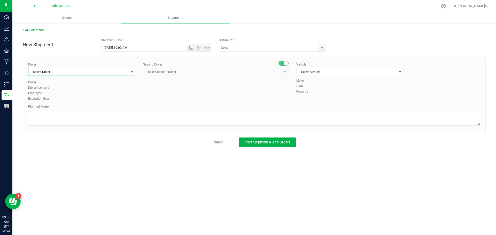
click at [115, 72] on span "Select Driver" at bounding box center [78, 71] width 100 height 7
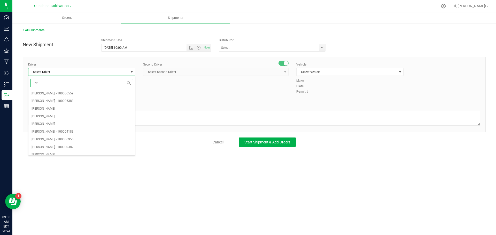
type input "t"
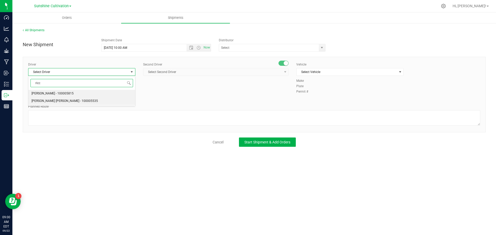
click at [86, 99] on li "Riccardo Young Reyes - 100005535" at bounding box center [81, 101] width 107 height 8
type input "ricc"
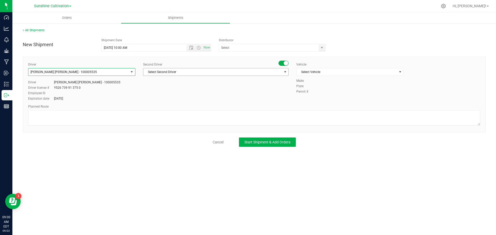
click at [153, 72] on span "Select Second Driver" at bounding box center [212, 71] width 138 height 7
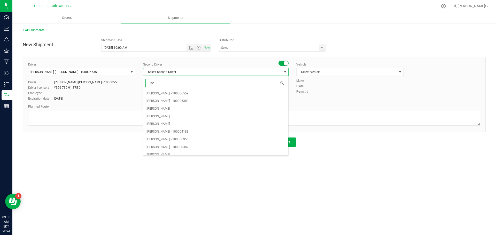
type input "isaa"
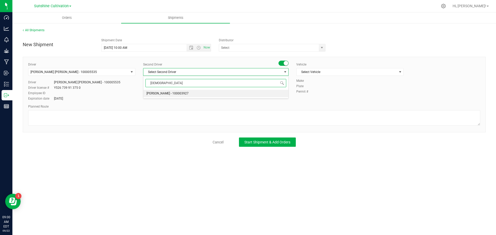
click at [164, 91] on span "Isaac Nunez Collado - 100003927" at bounding box center [167, 93] width 42 height 7
click at [302, 72] on span "Select Vehicle" at bounding box center [346, 71] width 100 height 7
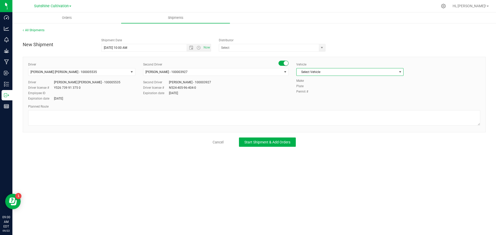
click at [309, 74] on span "Select Vehicle" at bounding box center [346, 71] width 100 height 7
click at [313, 126] on li "FL-F-650-01" at bounding box center [349, 126] width 107 height 8
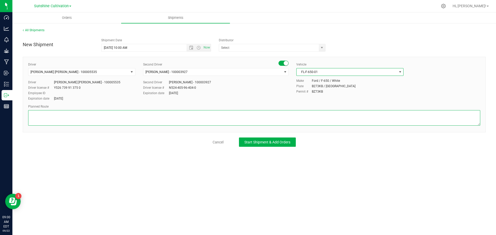
click at [191, 115] on textarea at bounding box center [254, 117] width 452 height 15
click at [191, 47] on span "Open the date view" at bounding box center [191, 48] width 4 height 4
type textarea "Sunshine To Green Acres Cultivation"
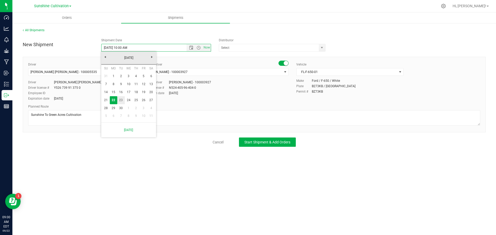
click at [122, 102] on link "23" at bounding box center [120, 100] width 7 height 8
type input "9/23/2025 10:00 AM"
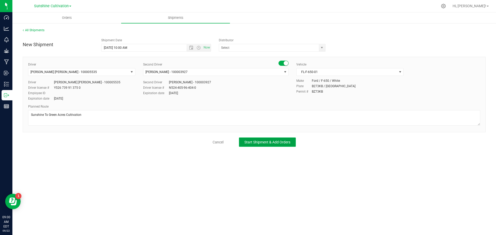
click at [251, 144] on span "Start Shipment & Add Orders" at bounding box center [267, 142] width 46 height 4
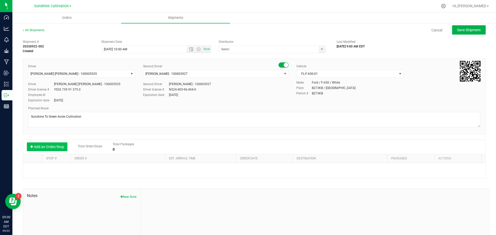
click at [52, 149] on button "Add an Order/Stop" at bounding box center [47, 146] width 41 height 9
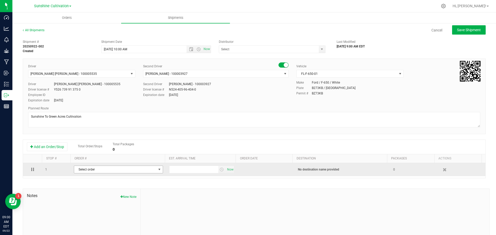
click at [92, 172] on span "Select order" at bounding box center [115, 169] width 82 height 7
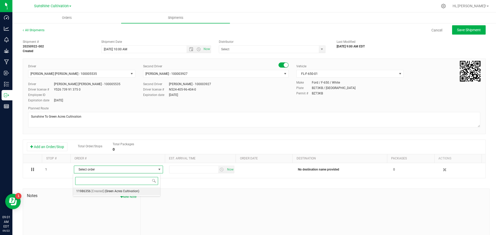
click at [105, 193] on span "(Green Acres Cultivation)" at bounding box center [122, 191] width 35 height 7
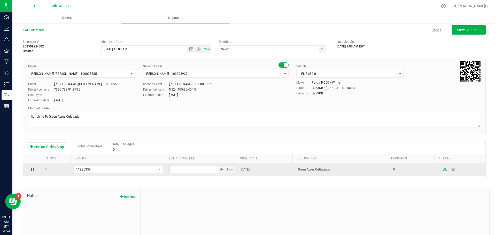
click at [195, 169] on input "text" at bounding box center [193, 169] width 49 height 7
type input "10:"
click at [219, 171] on span "select" at bounding box center [221, 169] width 4 height 4
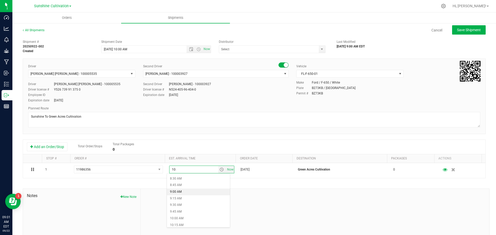
scroll to position [232, 0]
click at [180, 211] on li "10:00 AM" at bounding box center [198, 211] width 63 height 7
drag, startPoint x: 472, startPoint y: 26, endPoint x: 463, endPoint y: 28, distance: 8.9
click at [472, 26] on button "Save Shipment" at bounding box center [469, 29] width 34 height 9
type input "9/23/2025 2:00 PM"
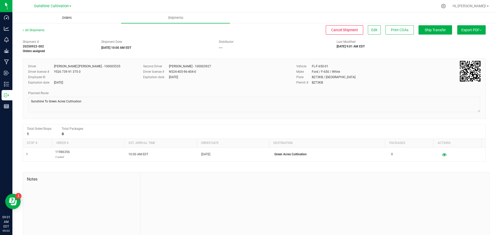
click at [77, 17] on span "Orders" at bounding box center [67, 17] width 24 height 5
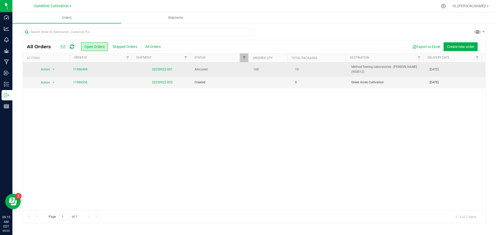
click at [82, 65] on td "11986494" at bounding box center [101, 69] width 63 height 14
click at [82, 67] on link "11986494" at bounding box center [80, 69] width 14 height 5
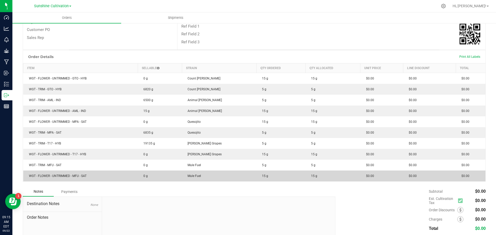
scroll to position [103, 0]
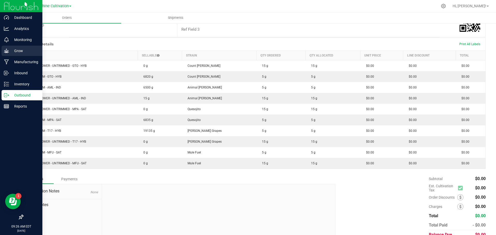
click at [18, 51] on p "Grow" at bounding box center [24, 51] width 31 height 6
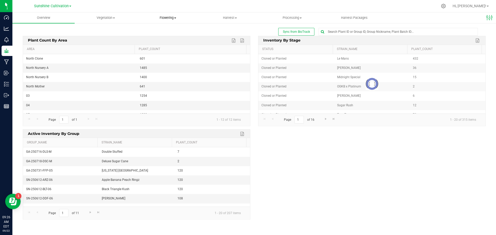
click at [161, 18] on span "Flowering" at bounding box center [168, 17] width 62 height 5
click at [240, 17] on span "Harvest" at bounding box center [230, 17] width 62 height 5
click at [227, 29] on span "Harvests" at bounding box center [213, 31] width 29 height 4
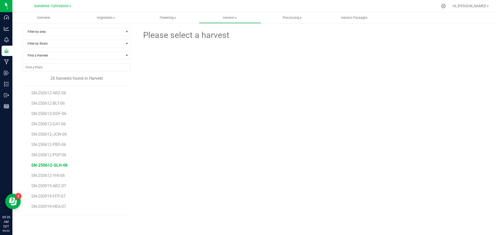
click at [61, 165] on span "SN-250612-SLH-06" at bounding box center [49, 165] width 36 height 5
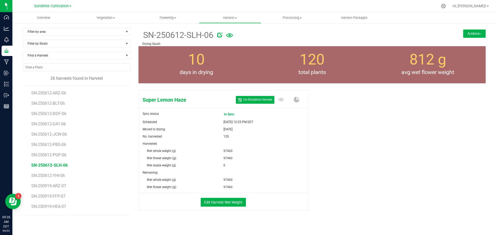
click at [474, 34] on button "Actions" at bounding box center [474, 33] width 22 height 8
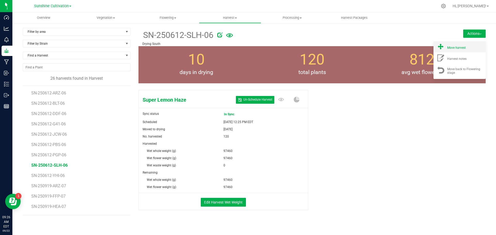
click at [469, 45] on div "Move harvest" at bounding box center [464, 46] width 35 height 5
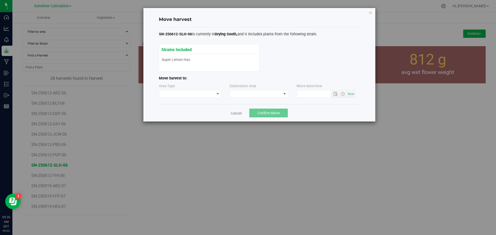
type input "9/22/2025 9:26 AM"
click at [283, 94] on span at bounding box center [284, 94] width 4 height 4
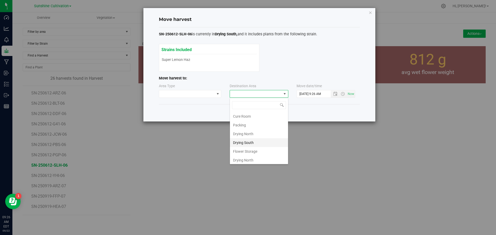
scroll to position [36, 0]
click at [259, 149] on li "Flower Storage" at bounding box center [259, 150] width 58 height 9
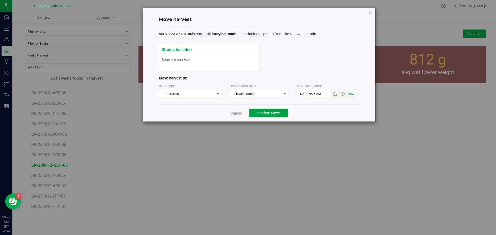
click at [280, 114] on button "Confirm Move" at bounding box center [268, 113] width 38 height 9
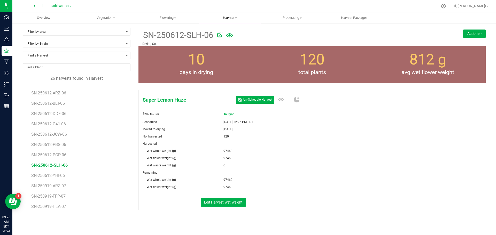
click at [237, 20] on uib-tab-heading "Harvest Harvests Harvested plants" at bounding box center [230, 18] width 62 height 10
click at [237, 20] on uib-tab-heading "Harvest Harvests Harvested plants" at bounding box center [230, 17] width 62 height 11
click at [236, 17] on span "Harvest" at bounding box center [230, 17] width 62 height 5
click at [290, 30] on div at bounding box center [322, 34] width 210 height 10
click at [479, 31] on button "Actions" at bounding box center [474, 33] width 22 height 8
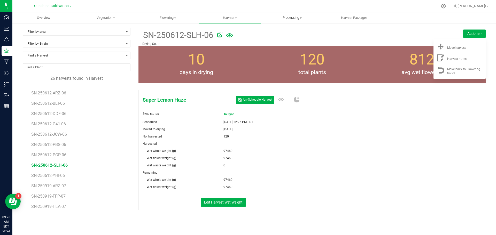
click at [299, 18] on span "Processing" at bounding box center [292, 17] width 62 height 5
click at [296, 29] on span "Processing harvests" at bounding box center [285, 31] width 48 height 4
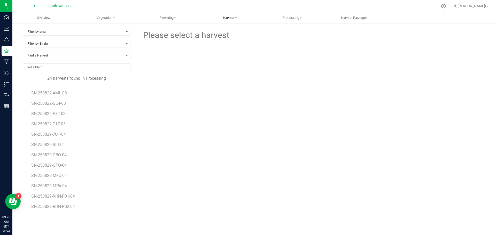
click at [226, 18] on span "Harvest" at bounding box center [230, 17] width 62 height 5
click at [228, 28] on li "Harvests" at bounding box center [230, 31] width 62 height 6
click at [60, 167] on span "SN-250612-SLH-06" at bounding box center [49, 165] width 36 height 5
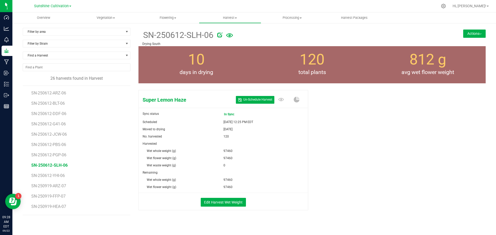
click at [463, 32] on button "Actions" at bounding box center [474, 33] width 22 height 8
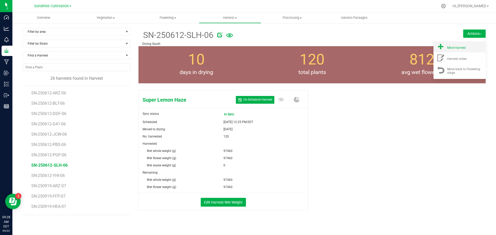
click at [453, 49] on span "Move harvest" at bounding box center [456, 48] width 19 height 4
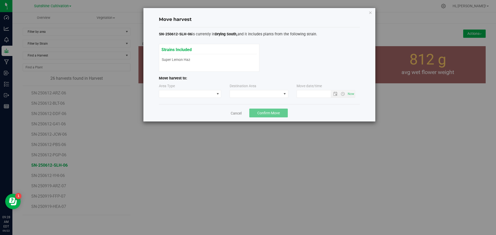
type input "[DATE] 9:28 AM"
click at [285, 95] on span at bounding box center [284, 94] width 4 height 4
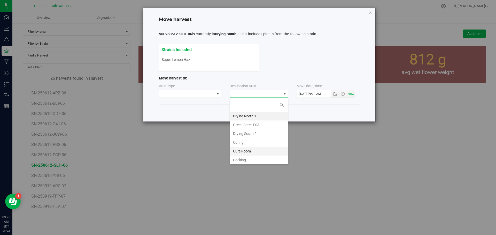
scroll to position [26, 0]
click at [252, 158] on li "Flower Storage" at bounding box center [259, 160] width 58 height 9
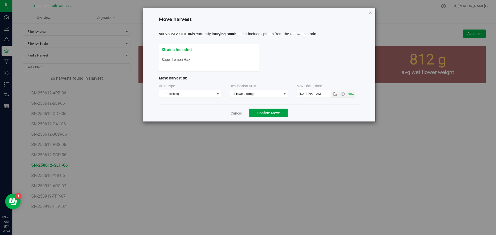
click at [266, 115] on button "Confirm Move" at bounding box center [268, 113] width 38 height 9
click at [237, 114] on link "Cancel" at bounding box center [233, 113] width 11 height 5
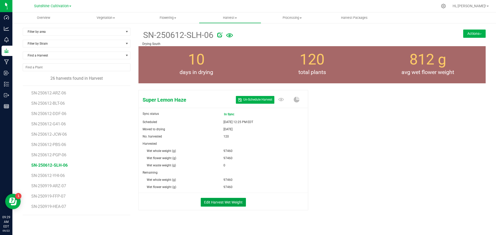
click at [234, 199] on button "Edit Harvest Wet Weight" at bounding box center [223, 202] width 45 height 9
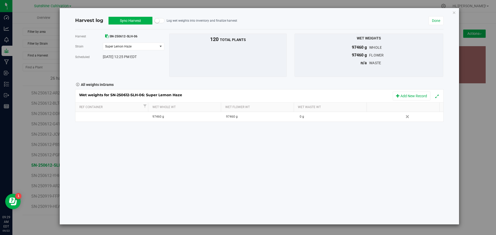
click at [139, 21] on button "Sync Harvest" at bounding box center [130, 21] width 44 height 8
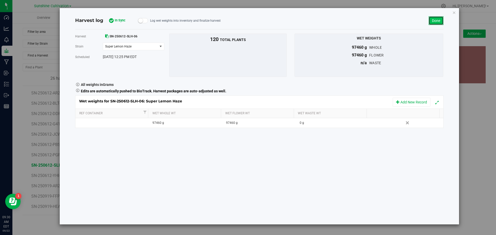
click at [435, 20] on link "Done" at bounding box center [435, 20] width 15 height 9
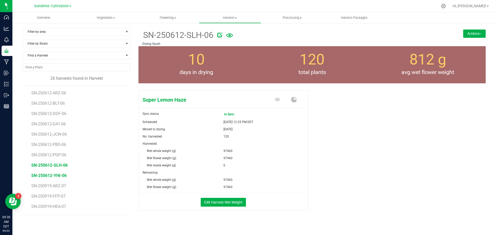
click at [60, 174] on span "SN-250612-YHI-06" at bounding box center [48, 175] width 35 height 5
click at [61, 165] on span "SN-250612-SLH-06" at bounding box center [49, 165] width 36 height 5
click at [230, 201] on button "Edit Harvest Wet Weight" at bounding box center [223, 202] width 45 height 9
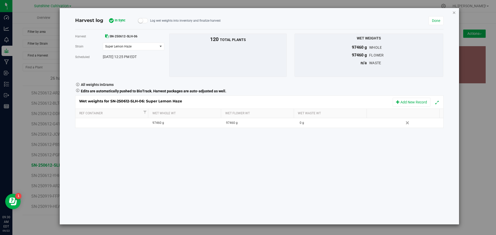
click at [453, 11] on icon "button" at bounding box center [454, 12] width 4 height 6
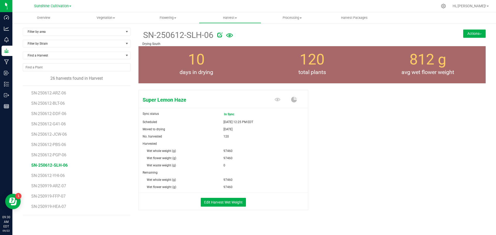
click at [463, 31] on button "Actions" at bounding box center [474, 33] width 22 height 8
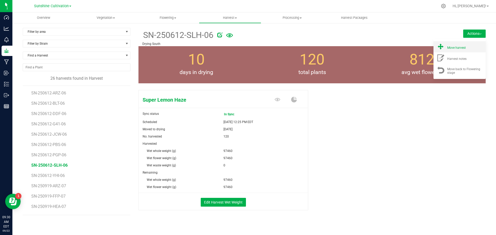
click at [462, 45] on div "Move harvest" at bounding box center [464, 46] width 35 height 5
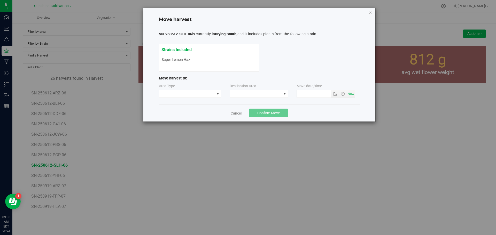
type input "[DATE] 9:30 AM"
click at [287, 93] on span at bounding box center [284, 93] width 6 height 7
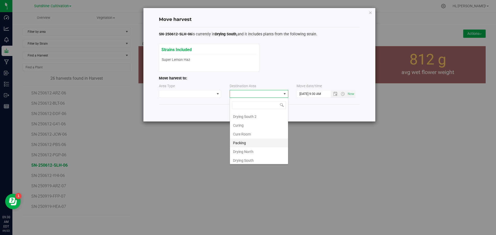
scroll to position [36, 0]
click at [246, 149] on li "Flower Storage" at bounding box center [259, 150] width 58 height 9
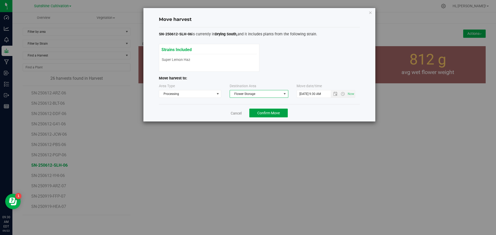
click at [282, 111] on button "Confirm Move" at bounding box center [268, 113] width 38 height 9
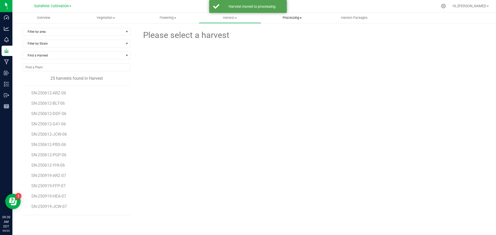
click at [302, 20] on uib-tab-heading "Processing Processing harvests Processing plants Completed harvests" at bounding box center [292, 18] width 62 height 10
click at [300, 29] on span "Processing harvests" at bounding box center [285, 31] width 48 height 4
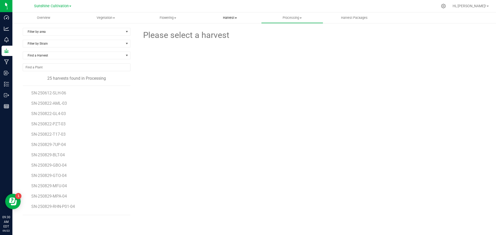
click at [231, 18] on span "Harvest" at bounding box center [230, 17] width 62 height 5
click at [236, 32] on li "Harvests" at bounding box center [230, 31] width 62 height 6
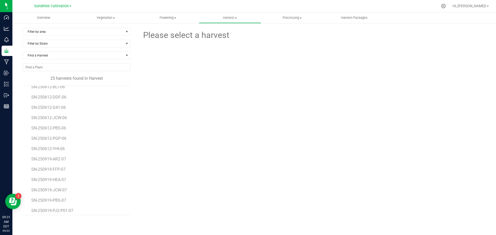
scroll to position [26, 0]
click at [285, 13] on uib-tab-heading "Processing Processing harvests Processing plants Completed harvests" at bounding box center [292, 18] width 62 height 10
click at [287, 30] on span "Processing harvests" at bounding box center [285, 31] width 48 height 4
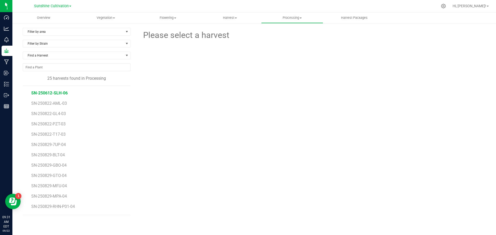
click at [54, 94] on span "SN-250612-SLH-06" at bounding box center [49, 93] width 36 height 5
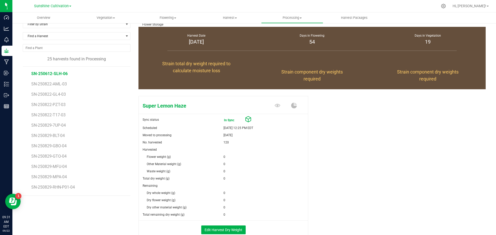
scroll to position [52, 0]
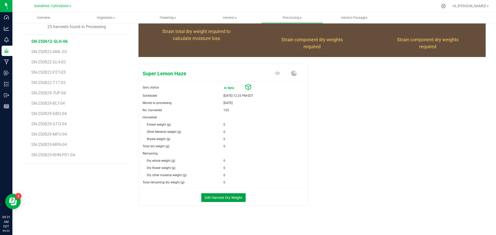
click at [217, 198] on button "Edit Harvest Dry Weight" at bounding box center [223, 197] width 44 height 9
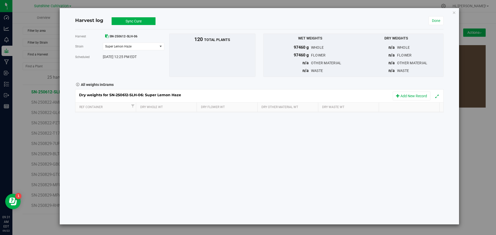
scroll to position [52, 0]
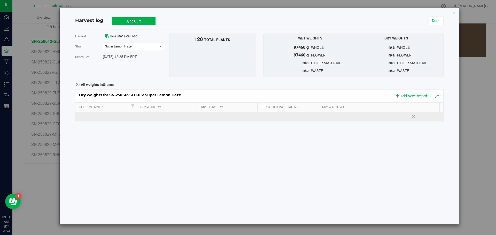
click at [155, 117] on td at bounding box center [167, 116] width 61 height 9
click at [155, 117] on input "text" at bounding box center [168, 116] width 55 height 7
type input "19995"
click at [227, 114] on div "Dry weights for SN-250612-SLH-06: Super Lemon Haze Add New Record Ref Container…" at bounding box center [259, 105] width 368 height 33
click at [225, 118] on td at bounding box center [228, 116] width 61 height 9
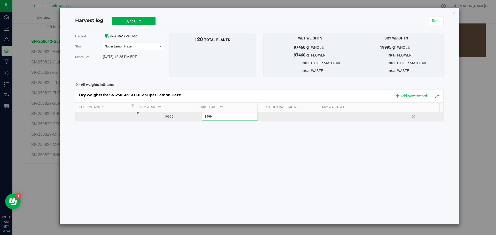
type input "19995"
click at [329, 114] on div at bounding box center [352, 117] width 57 height 8
type input "4350"
click at [362, 163] on div "Harvest SN-250612-SLH-06 [GEOGRAPHIC_DATA] Super Lemon Haze Select strain Super…" at bounding box center [259, 126] width 368 height 195
click at [151, 22] on button "Sync Cure" at bounding box center [133, 21] width 44 height 8
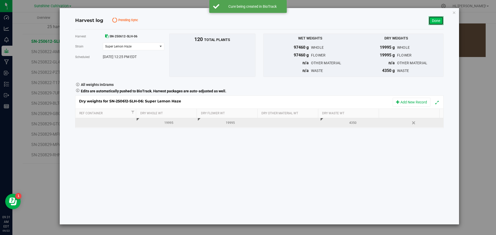
click at [437, 21] on link "Done" at bounding box center [435, 20] width 15 height 9
